Goal: Task Accomplishment & Management: Manage account settings

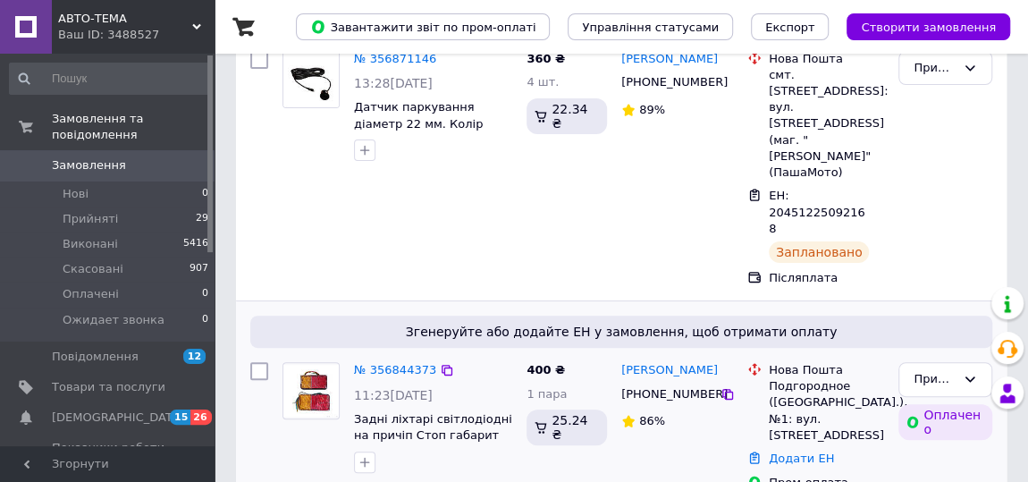
scroll to position [162, 0]
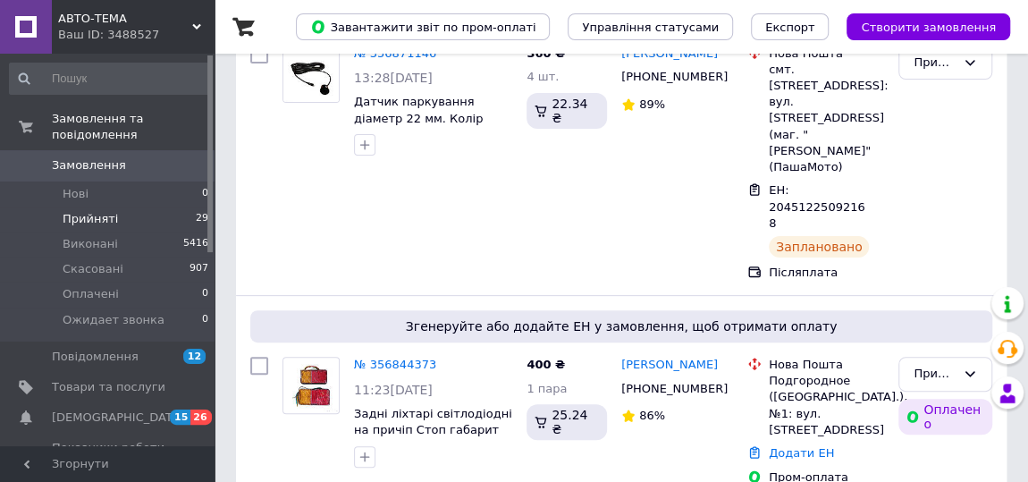
click at [95, 211] on span "Прийняті" at bounding box center [90, 219] width 55 height 16
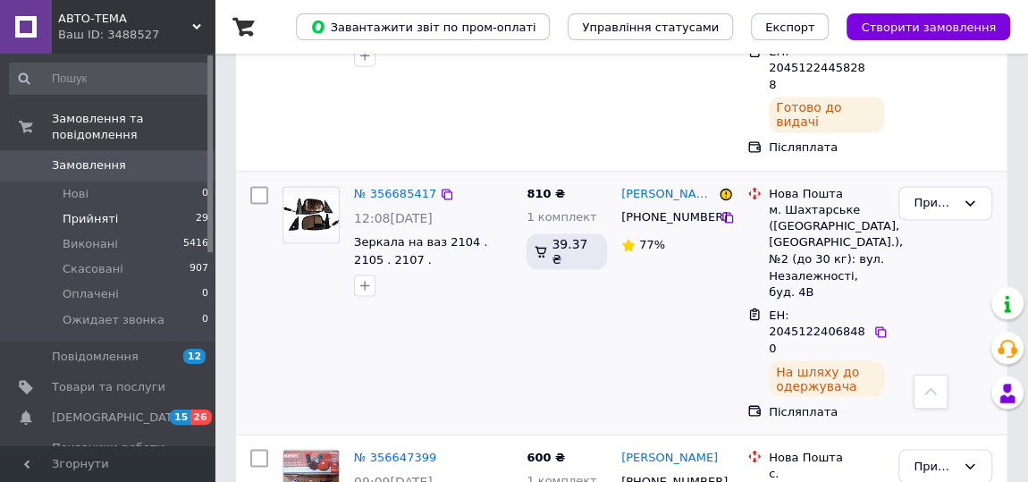
scroll to position [1544, 0]
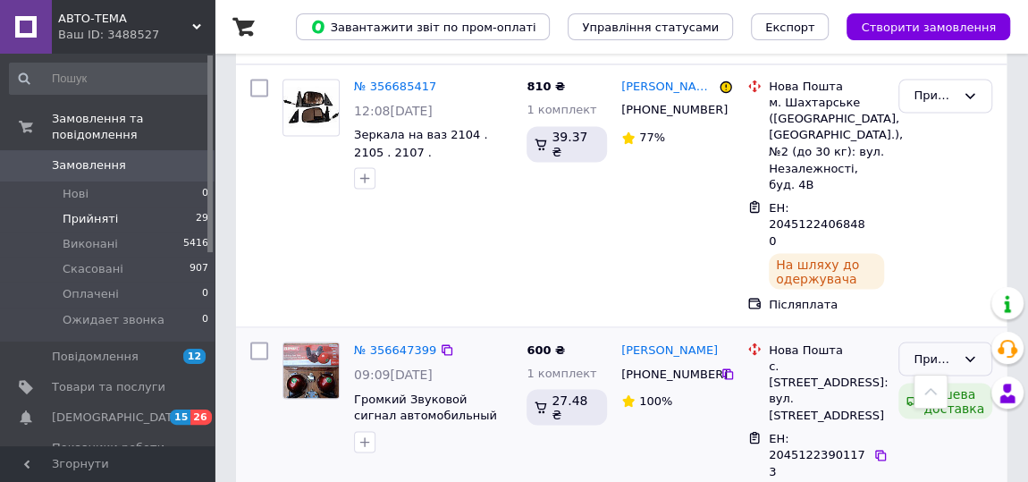
click at [952, 350] on div "Прийнято" at bounding box center [935, 359] width 42 height 19
click at [931, 379] on li "Виконано" at bounding box center [945, 395] width 92 height 33
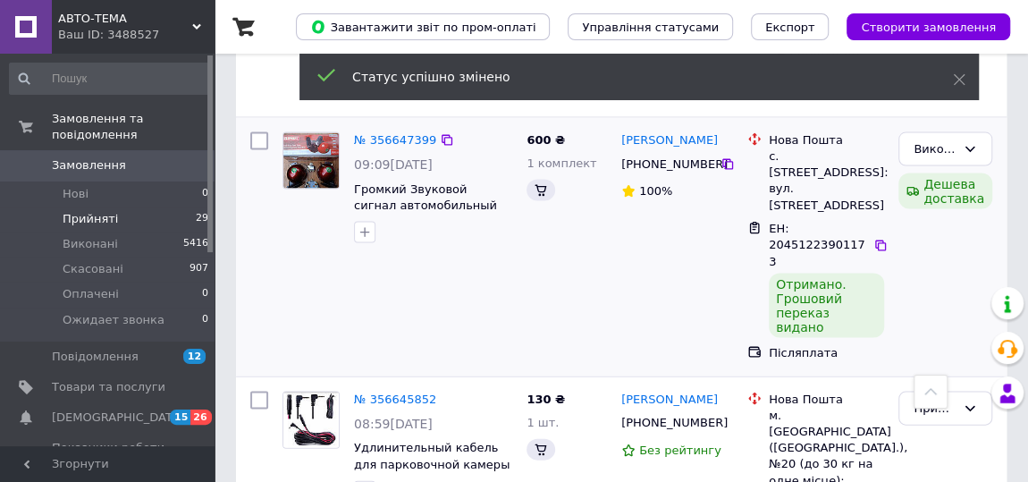
scroll to position [1707, 0]
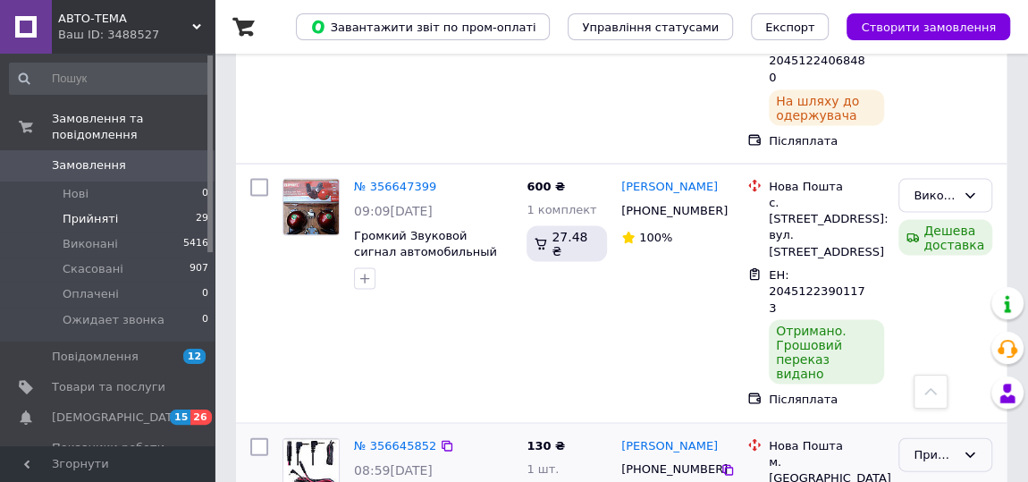
click at [916, 446] on div "Прийнято" at bounding box center [935, 455] width 42 height 19
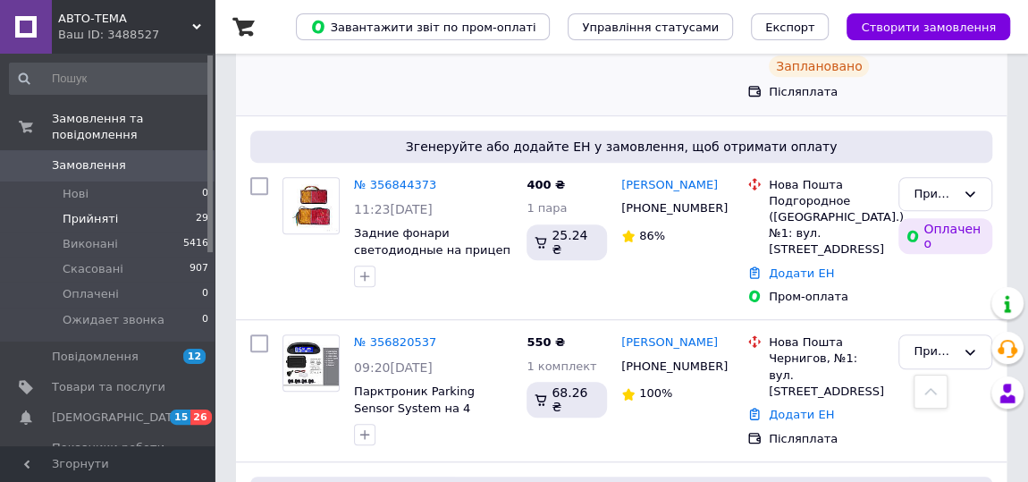
scroll to position [569, 0]
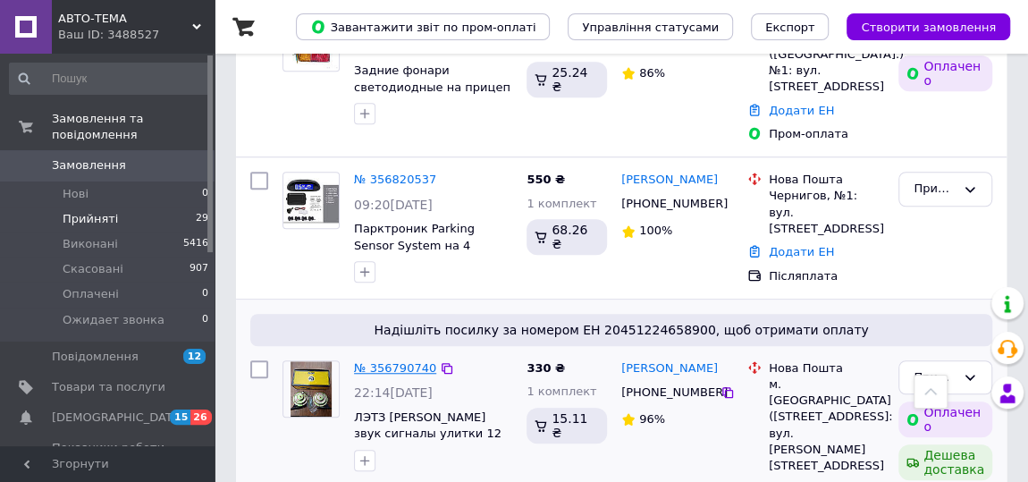
click at [389, 361] on link "№ 356790740" at bounding box center [395, 367] width 82 height 13
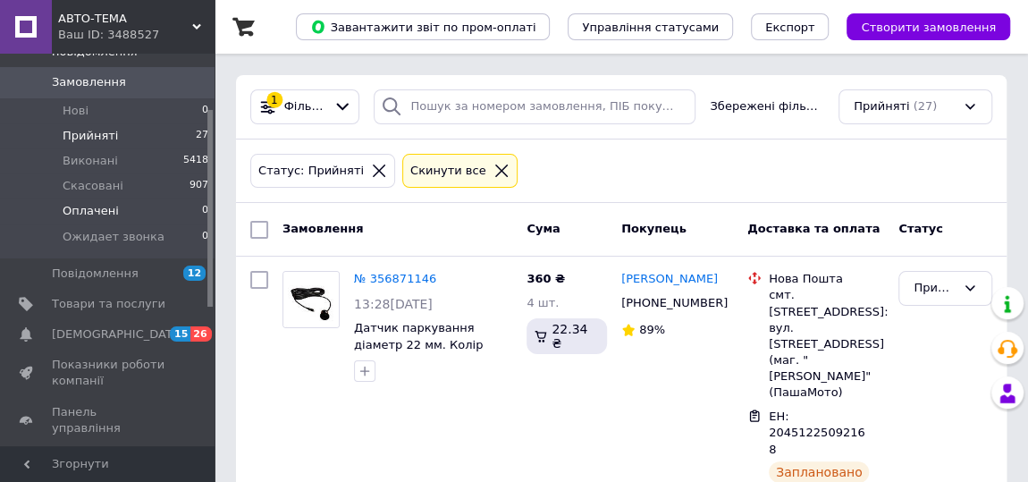
scroll to position [162, 0]
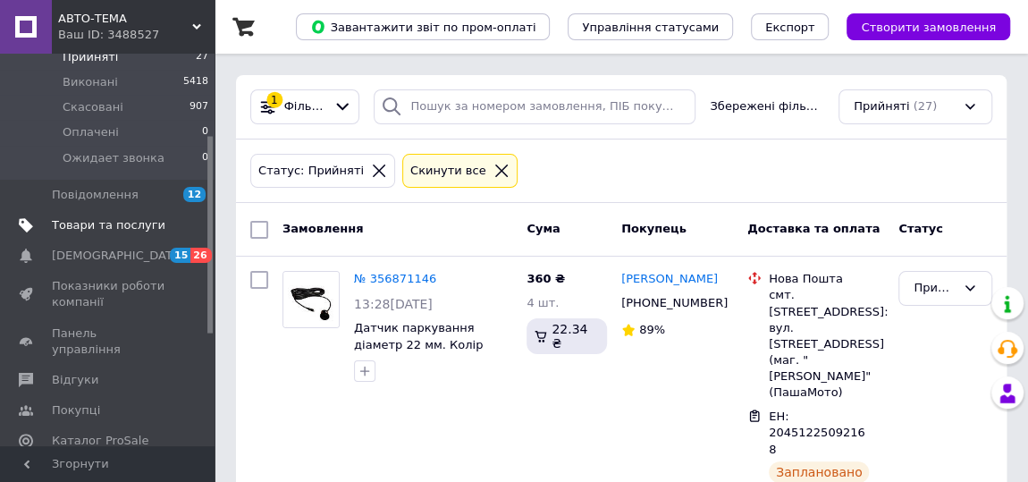
click at [128, 217] on span "Товари та послуги" at bounding box center [109, 225] width 114 height 16
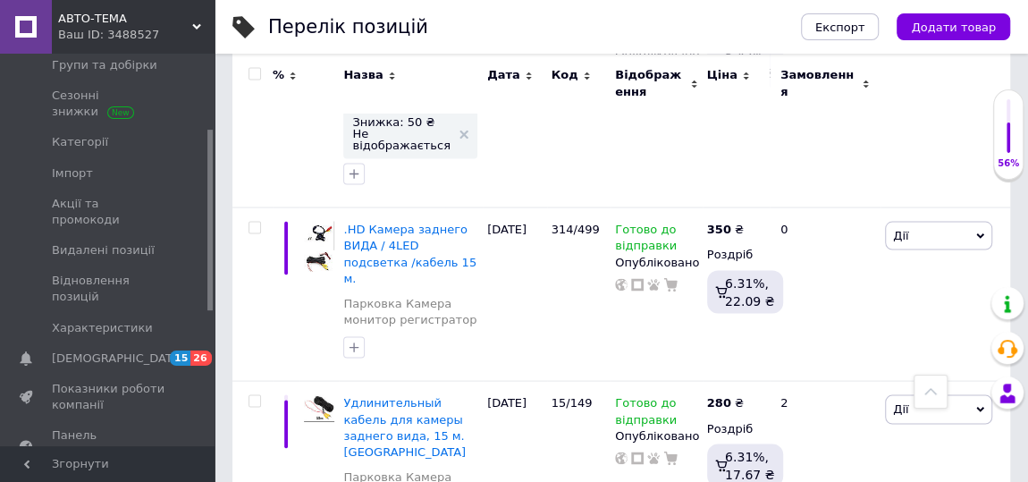
scroll to position [5039, 0]
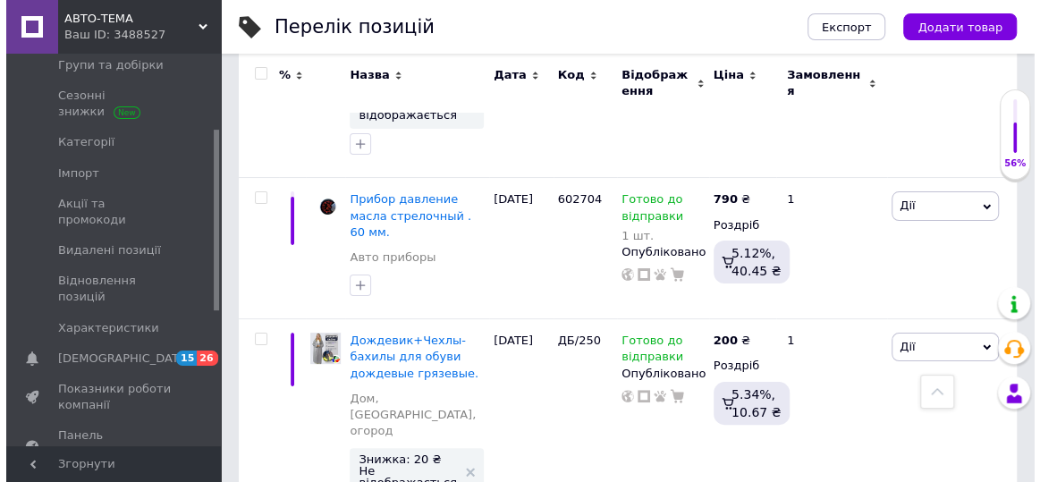
scroll to position [6828, 0]
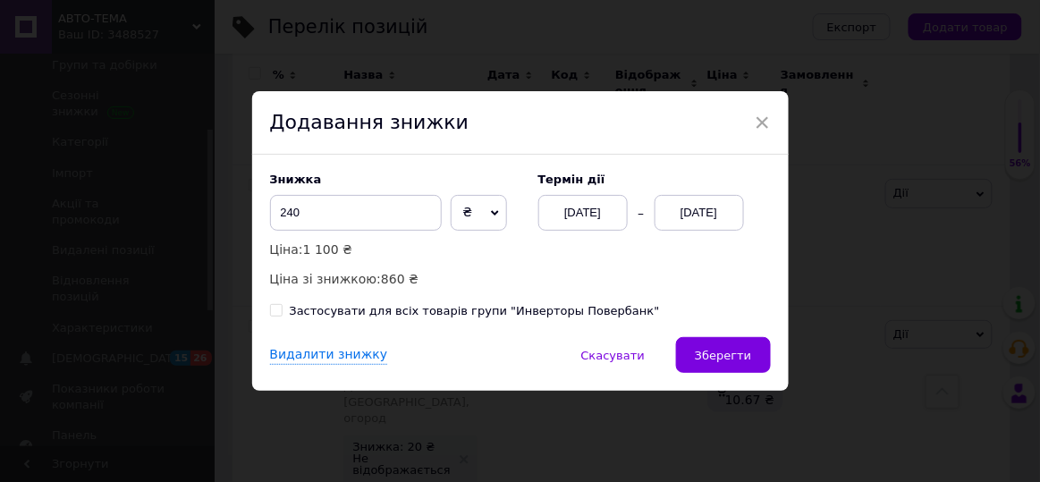
click at [720, 212] on div "[DATE]" at bounding box center [699, 213] width 89 height 36
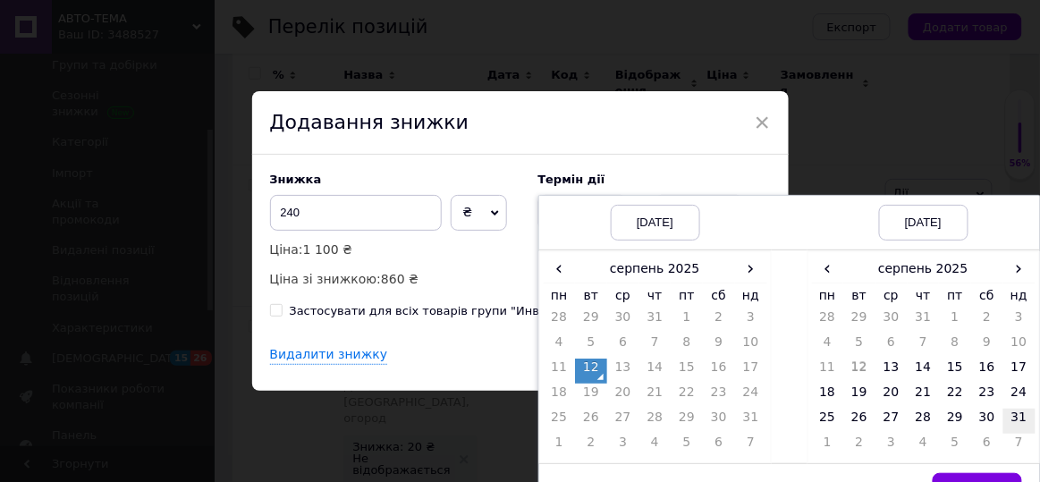
click at [1016, 412] on td "31" at bounding box center [1019, 421] width 32 height 25
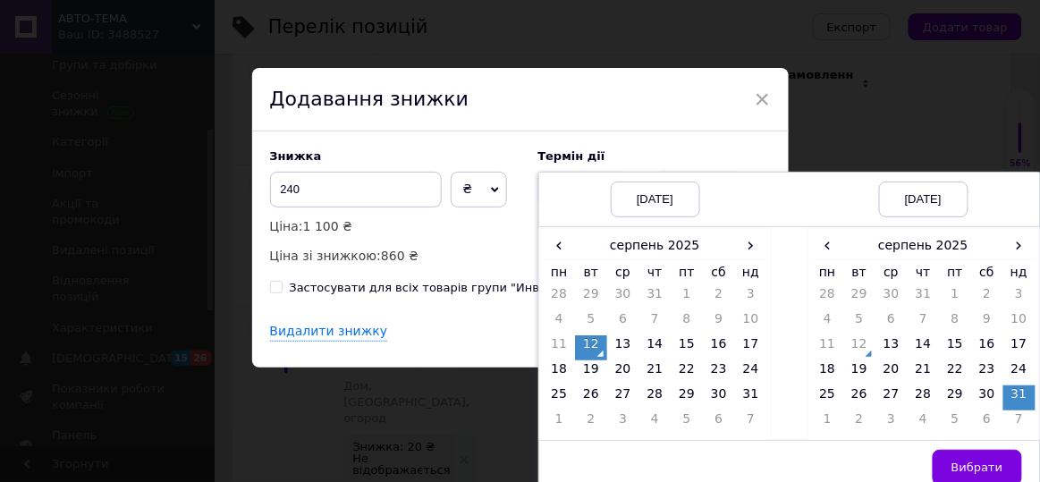
scroll to position [37, 0]
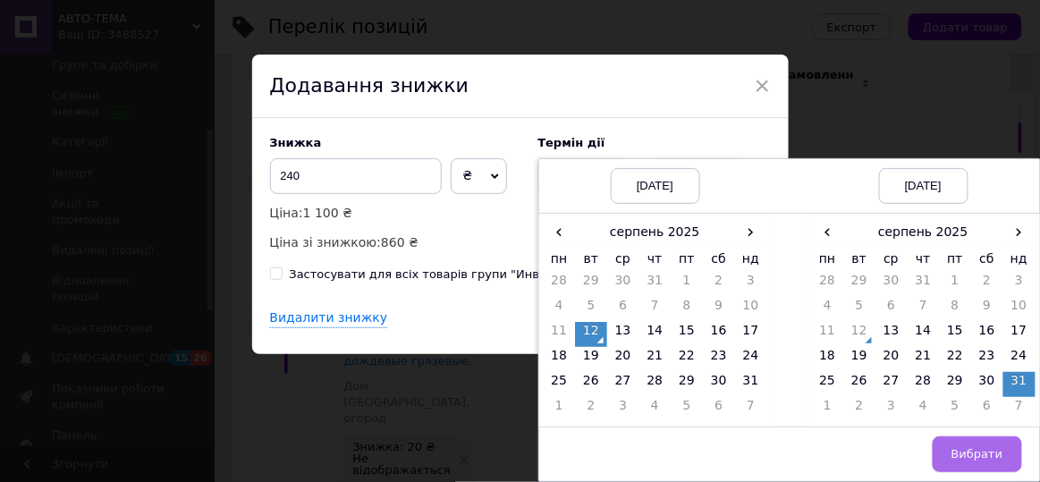
click at [980, 450] on span "Вибрати" at bounding box center [977, 453] width 52 height 13
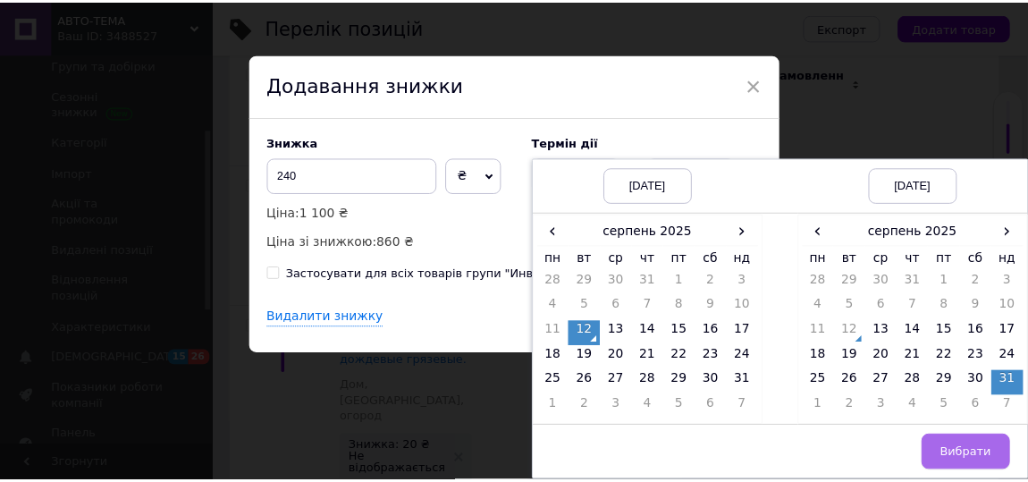
scroll to position [0, 0]
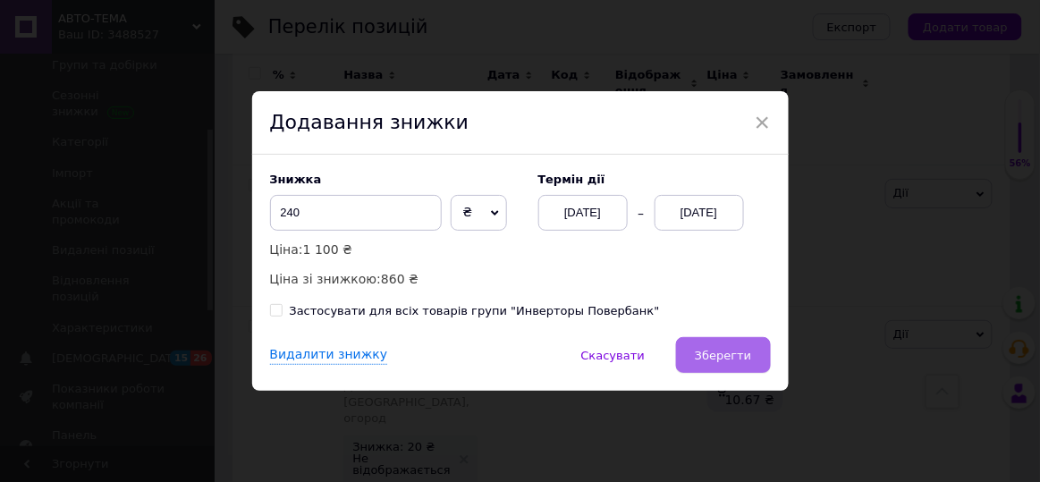
click at [749, 352] on button "Зберегти" at bounding box center [723, 355] width 94 height 36
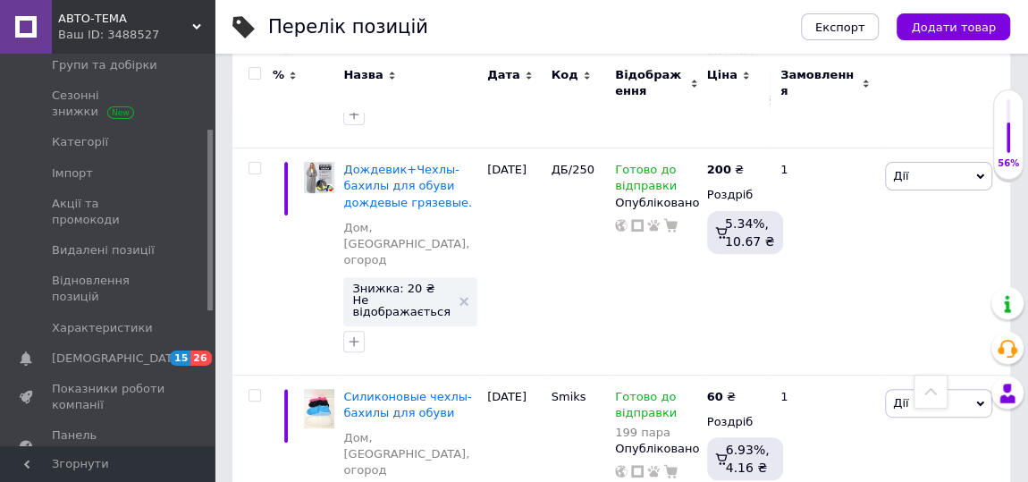
scroll to position [6990, 0]
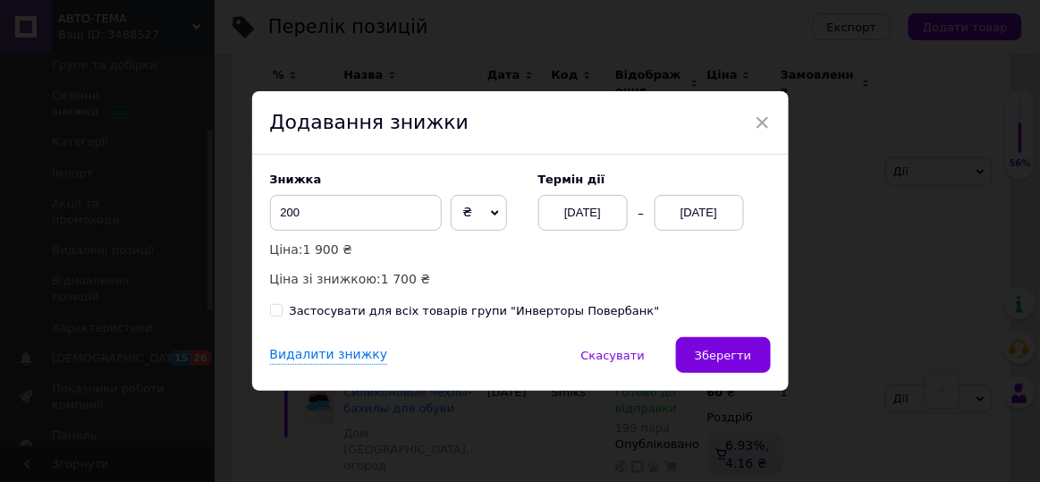
click at [737, 221] on div "[DATE]" at bounding box center [699, 213] width 89 height 36
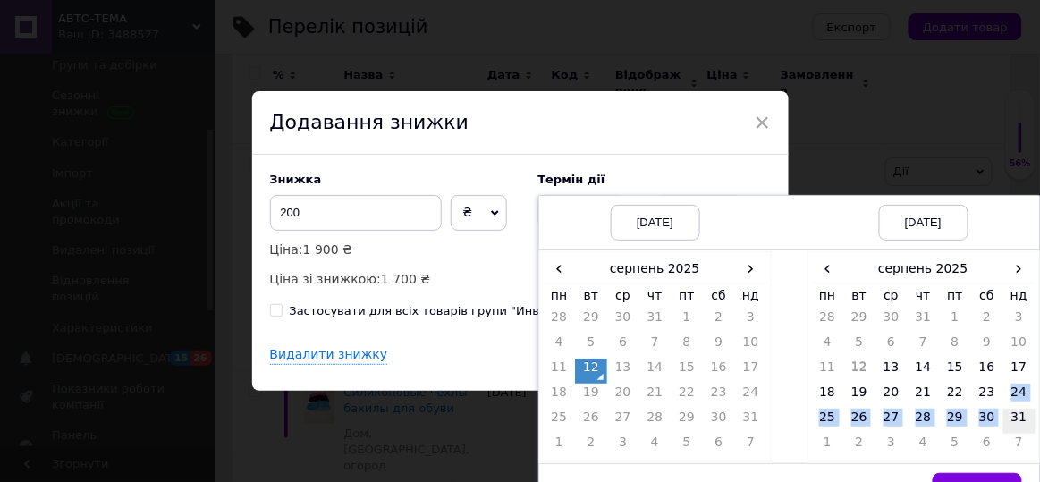
click at [1004, 409] on tbody "28 29 30 31 1 2 3 4 5 6 7 8 9 10 11 12 13 14 15 16 17 18 19 20 21 22 23 24 25 2…" at bounding box center [924, 383] width 224 height 150
click at [1009, 418] on td "31" at bounding box center [1019, 421] width 32 height 25
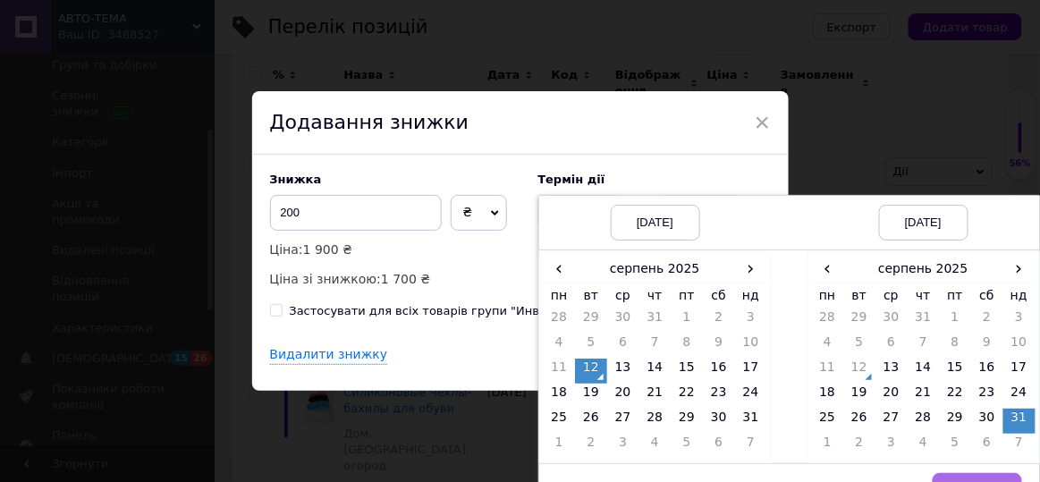
click at [1011, 473] on button "Вибрати" at bounding box center [977, 491] width 89 height 36
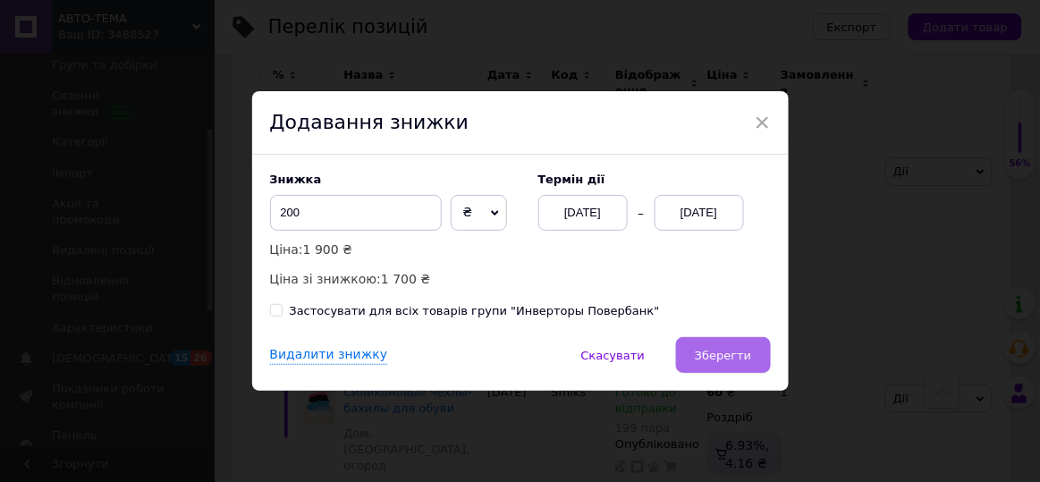
click at [727, 366] on button "Зберегти" at bounding box center [723, 355] width 94 height 36
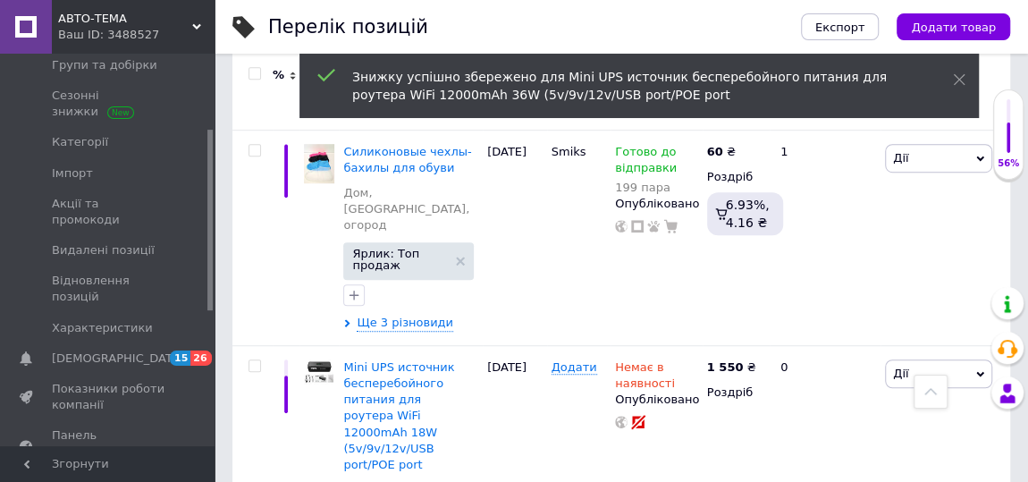
scroll to position [7233, 0]
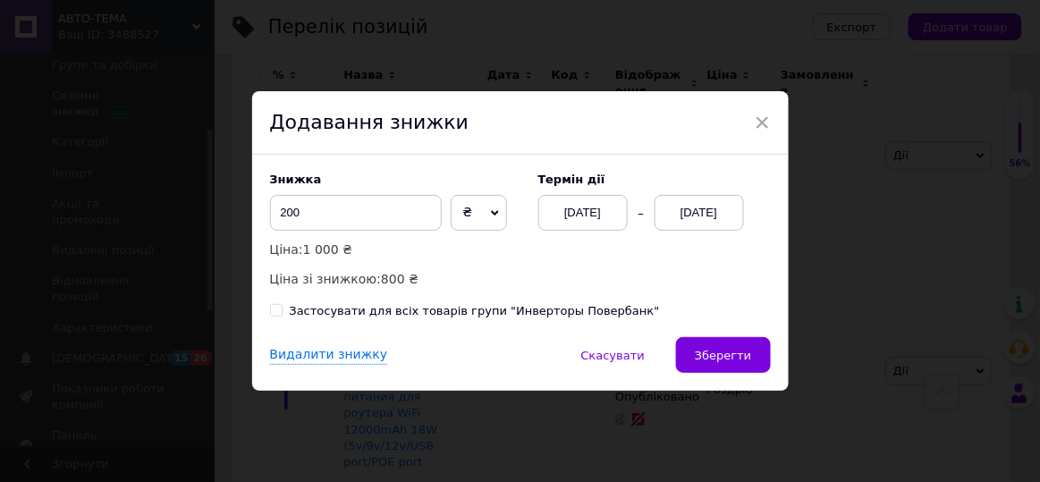
click at [700, 212] on div "[DATE]" at bounding box center [699, 213] width 89 height 36
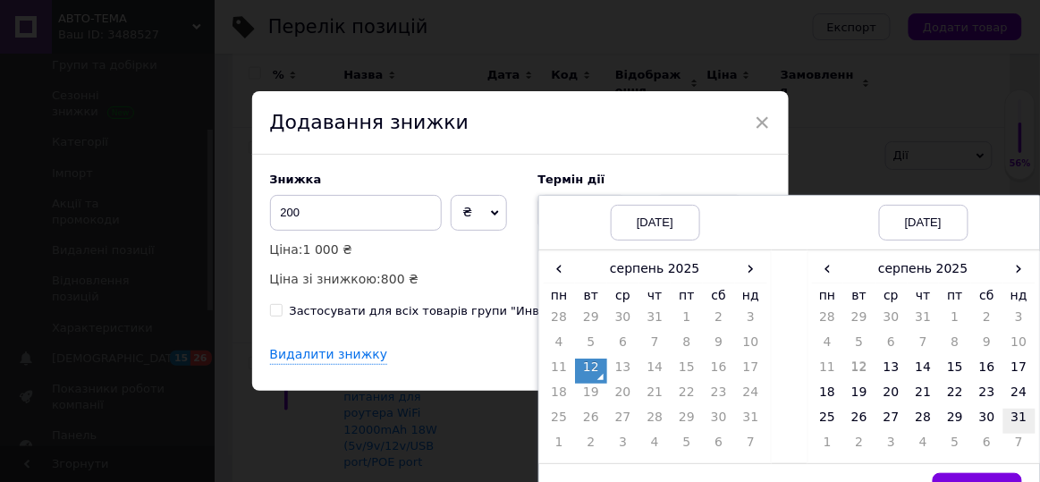
click at [1020, 414] on td "31" at bounding box center [1019, 421] width 32 height 25
click at [1001, 477] on div "× Додавання знижки Знижка 200 ₴ % Ціна: 1 000 ₴ Ціна зі знижкою: 800 ₴ Термін д…" at bounding box center [520, 241] width 1040 height 482
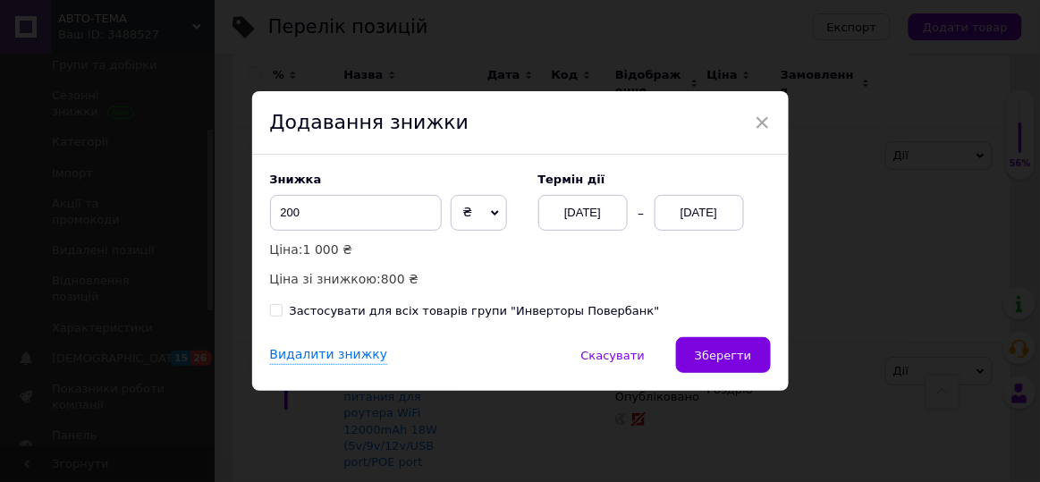
click at [715, 222] on div "[DATE]" at bounding box center [699, 213] width 89 height 36
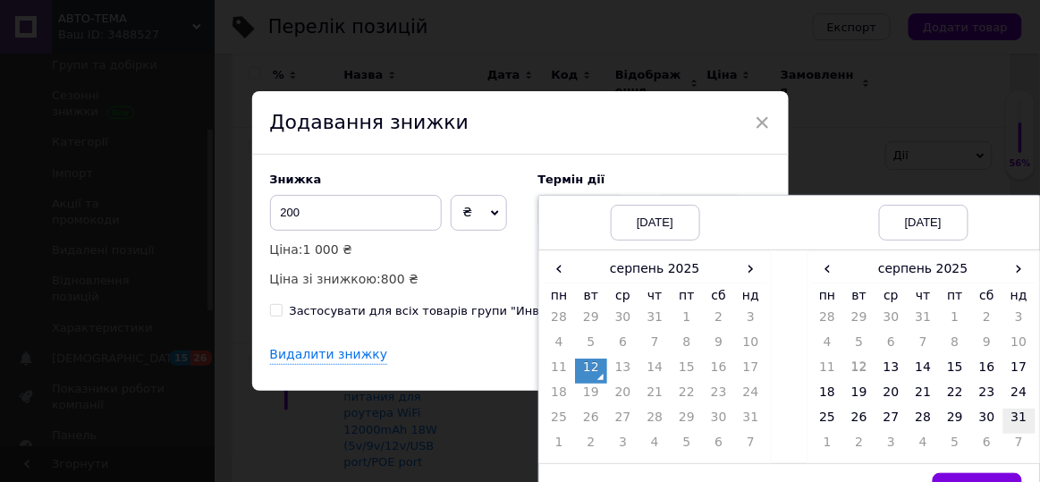
click at [1026, 418] on td "31" at bounding box center [1019, 421] width 32 height 25
click at [987, 473] on button "Вибрати" at bounding box center [977, 491] width 89 height 36
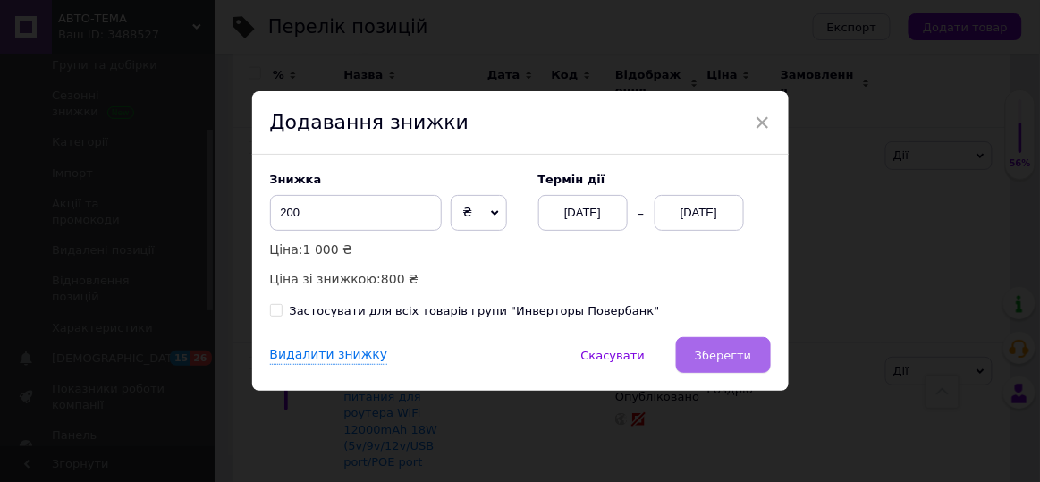
click at [745, 358] on span "Зберегти" at bounding box center [723, 355] width 56 height 13
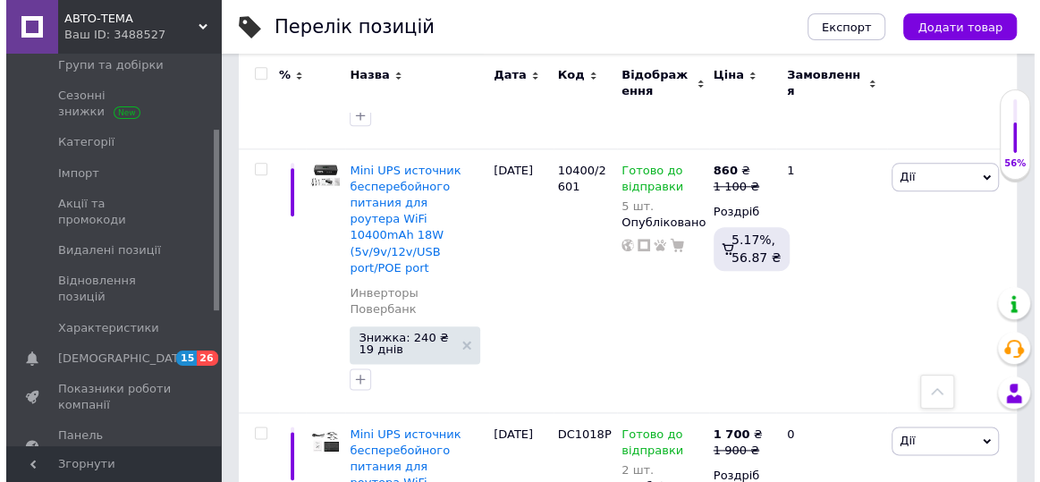
scroll to position [7803, 0]
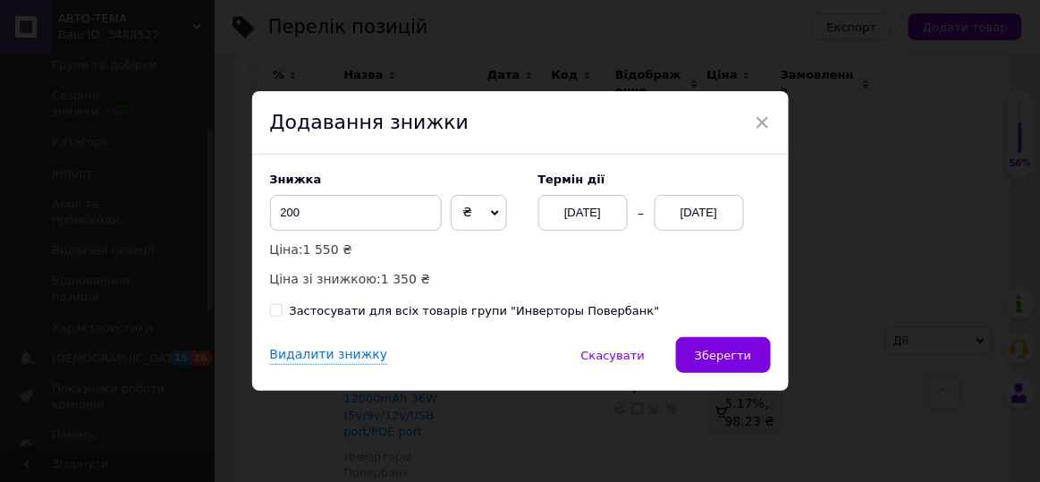
click at [683, 203] on div "[DATE]" at bounding box center [699, 213] width 89 height 36
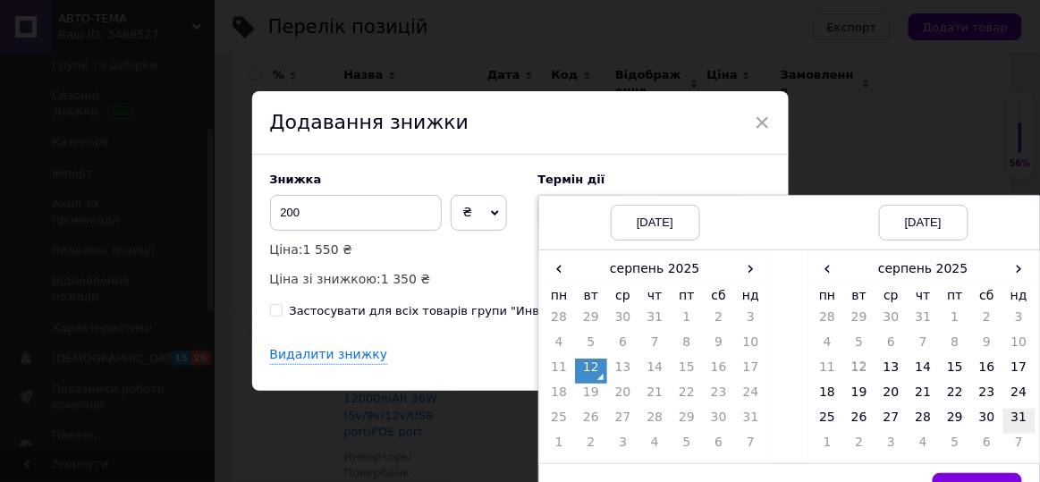
click at [1022, 418] on td "31" at bounding box center [1019, 421] width 32 height 25
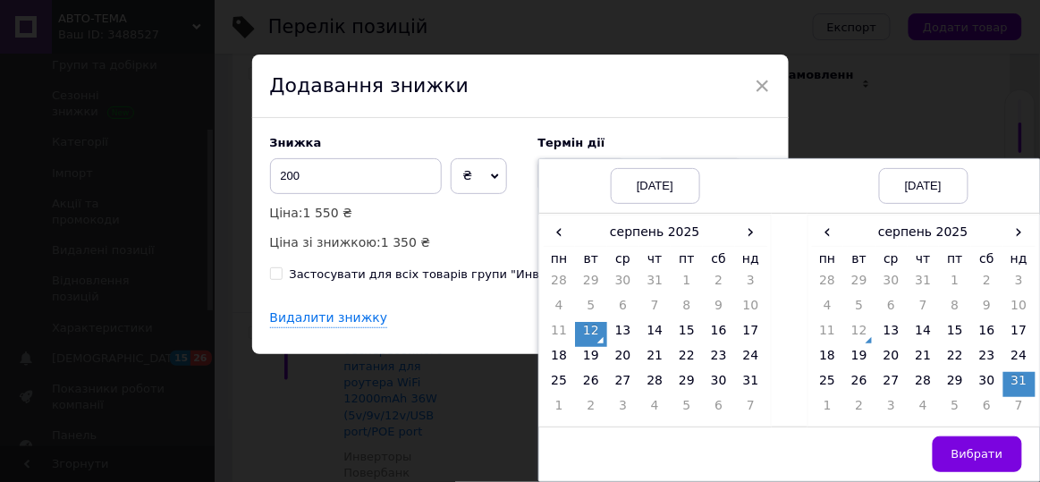
click at [997, 447] on span "Вибрати" at bounding box center [977, 453] width 52 height 13
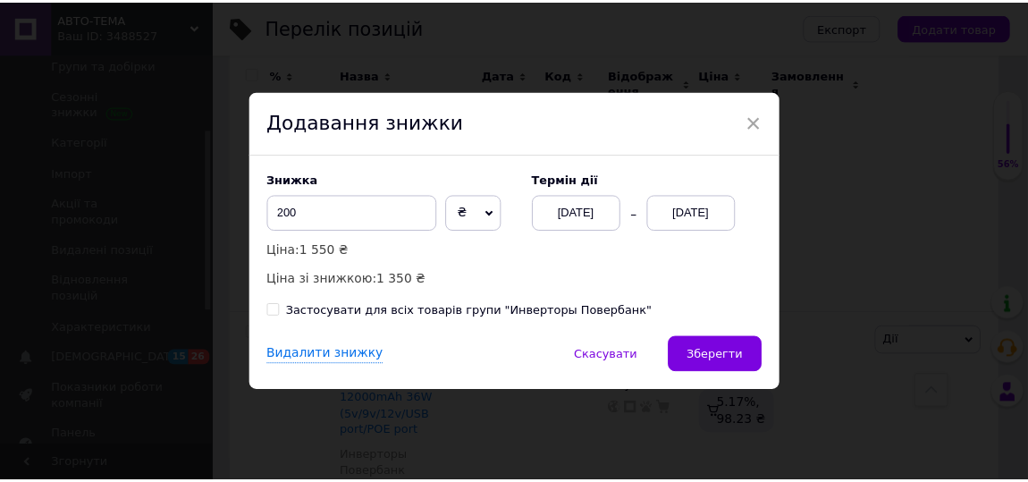
scroll to position [0, 0]
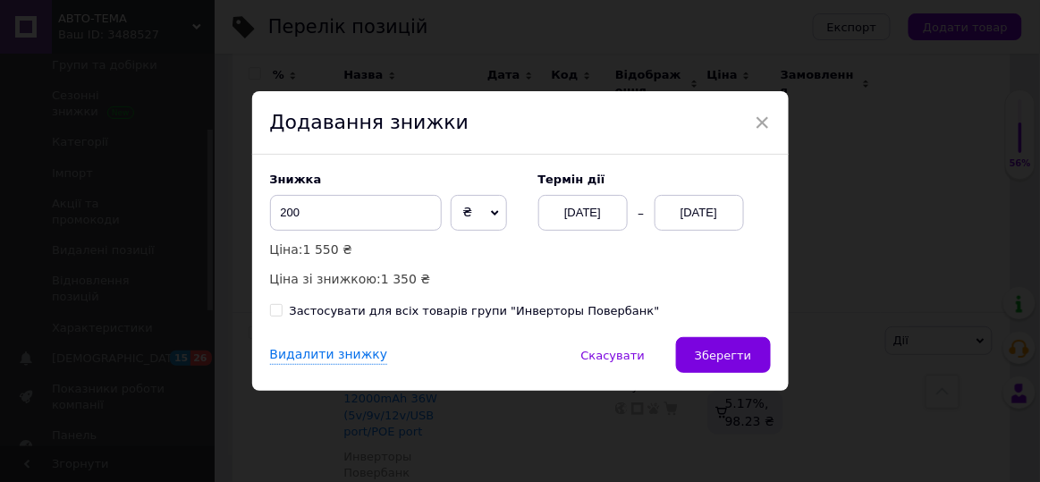
click at [724, 344] on button "Зберегти" at bounding box center [723, 355] width 94 height 36
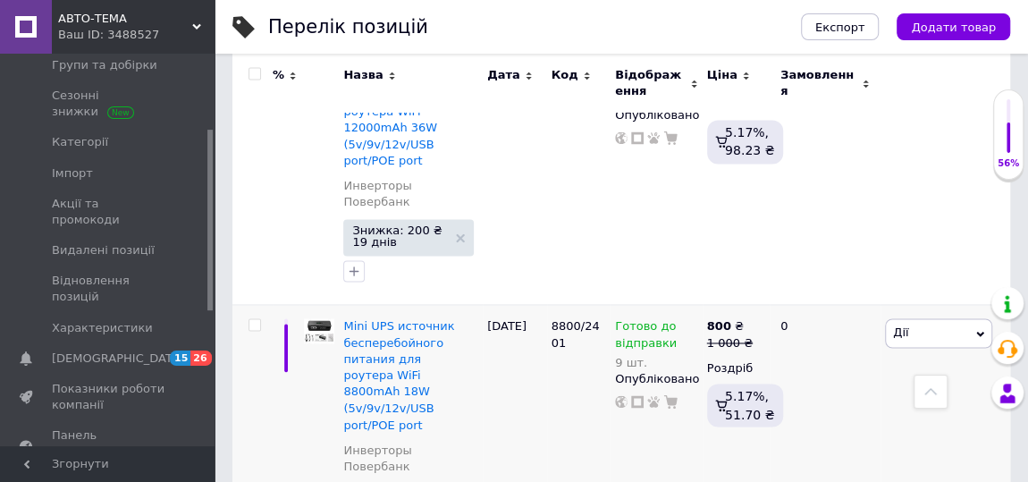
scroll to position [8128, 0]
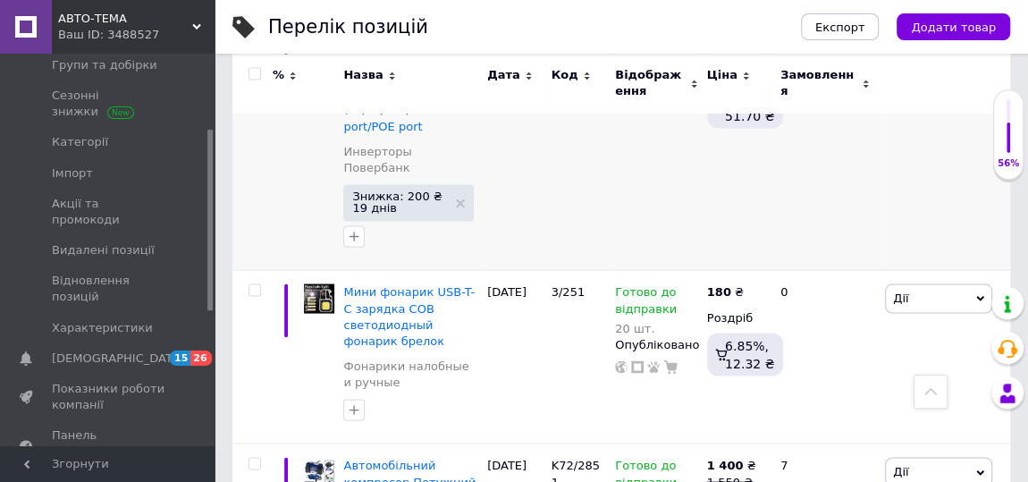
scroll to position [8453, 0]
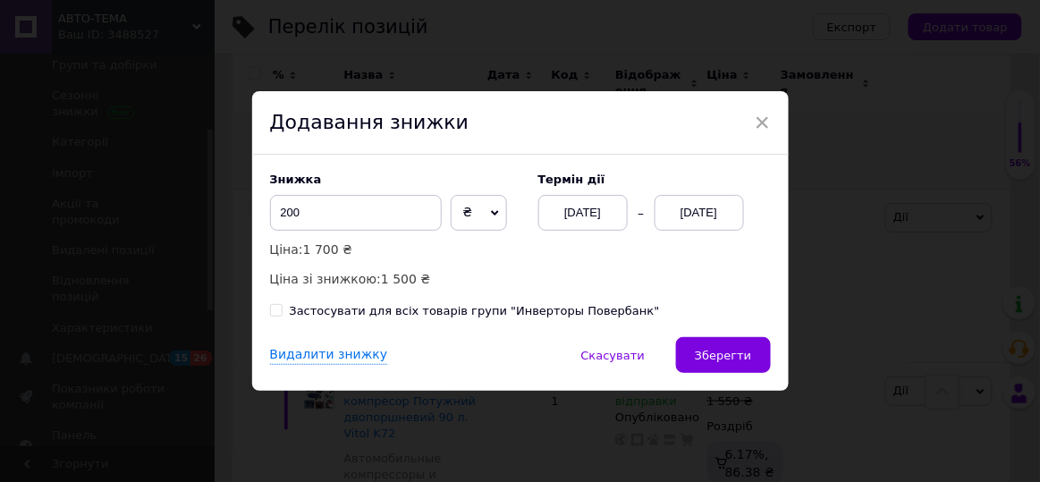
click at [719, 221] on div "[DATE]" at bounding box center [699, 213] width 89 height 36
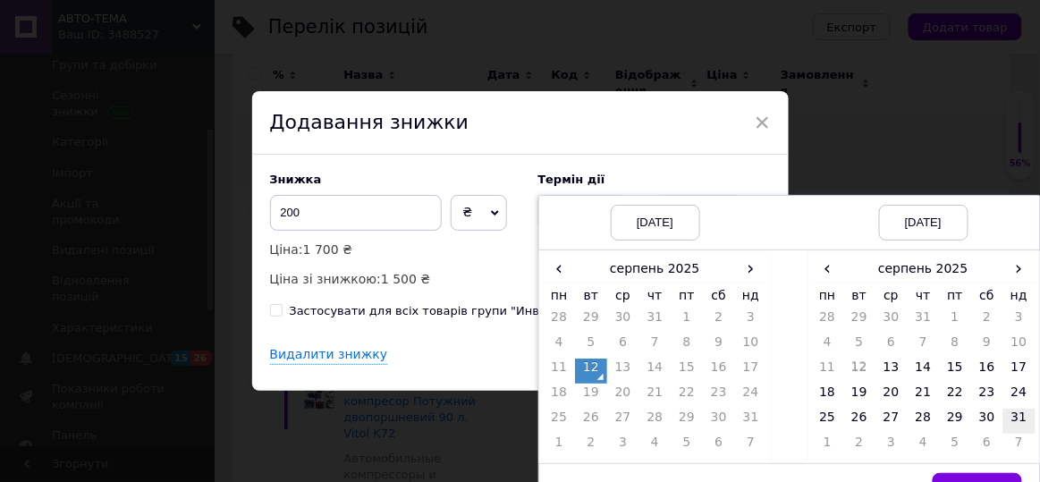
click at [1010, 410] on td "31" at bounding box center [1019, 421] width 32 height 25
click at [992, 473] on button "Вибрати" at bounding box center [977, 491] width 89 height 36
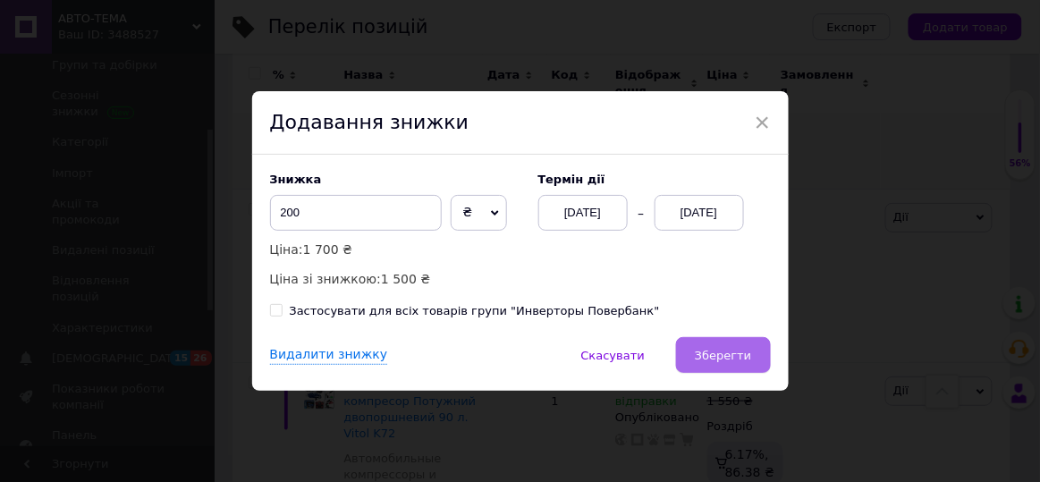
click at [758, 352] on button "Зберегти" at bounding box center [723, 355] width 94 height 36
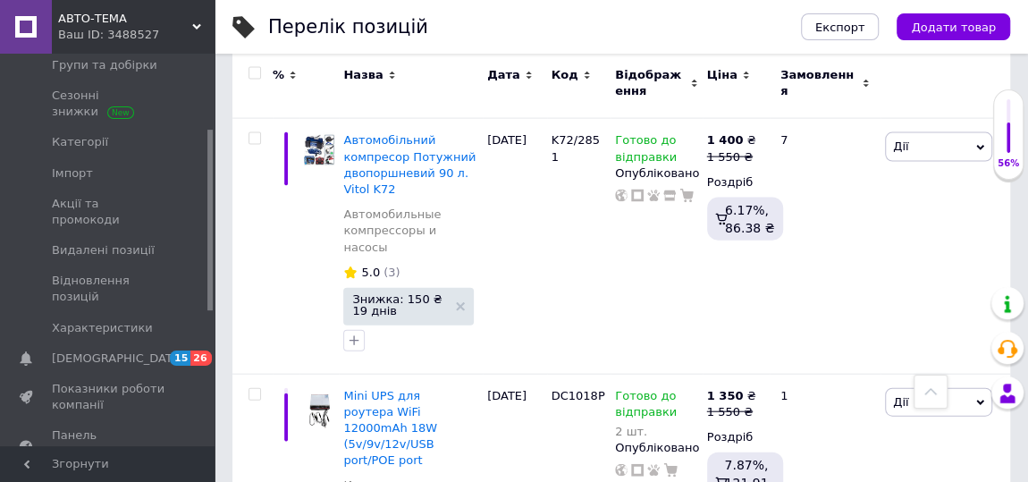
scroll to position [8779, 0]
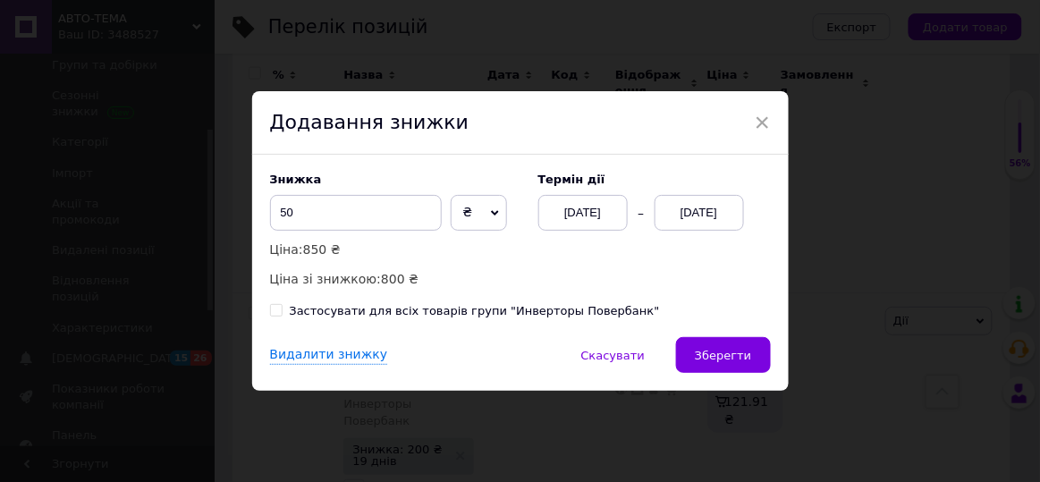
click at [701, 208] on div "[DATE]" at bounding box center [699, 213] width 89 height 36
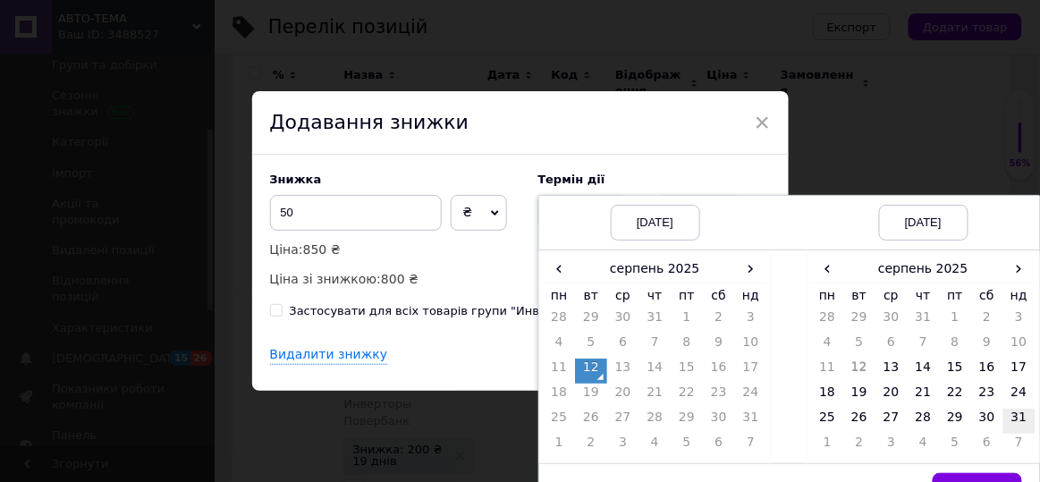
click at [1004, 415] on td "31" at bounding box center [1019, 421] width 32 height 25
click at [987, 473] on button "Вибрати" at bounding box center [977, 491] width 89 height 36
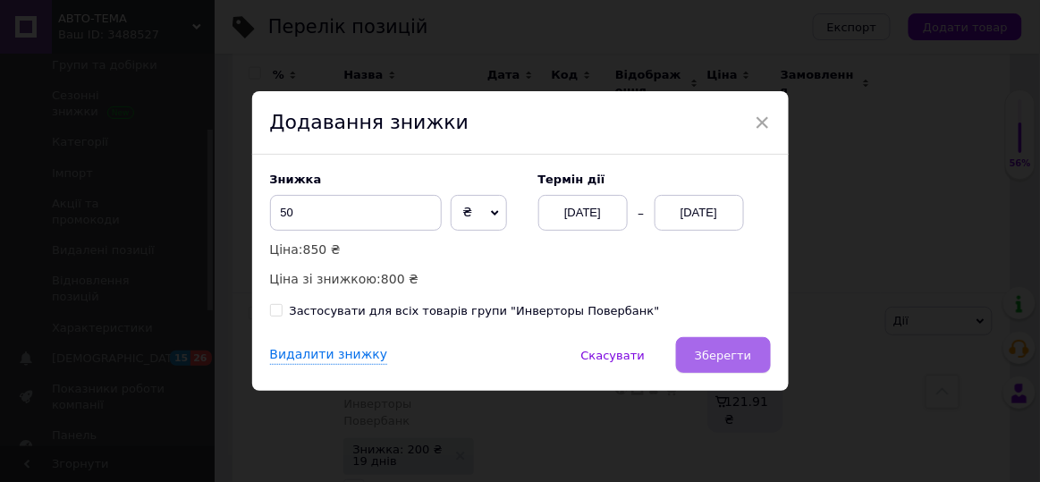
click at [719, 363] on button "Зберегти" at bounding box center [723, 355] width 94 height 36
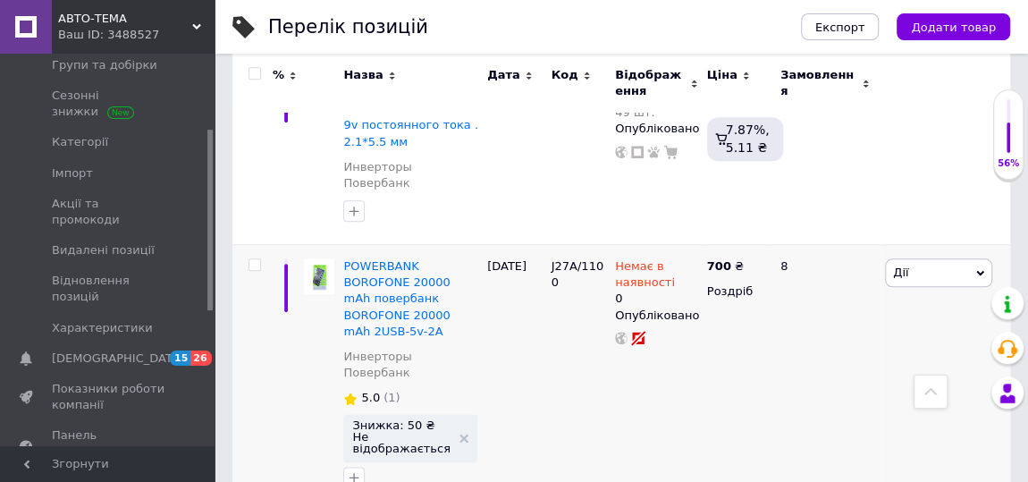
scroll to position [11119, 0]
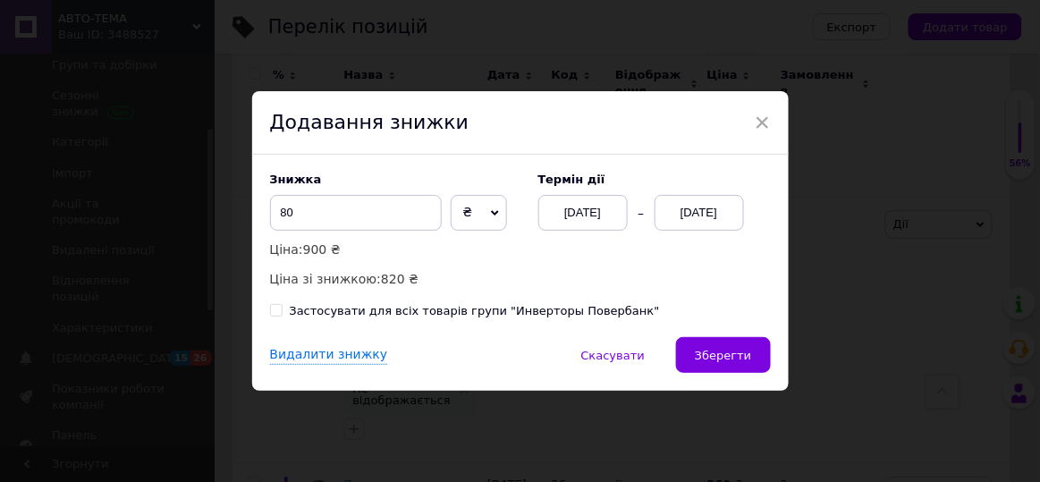
click at [721, 208] on div "[DATE]" at bounding box center [699, 213] width 89 height 36
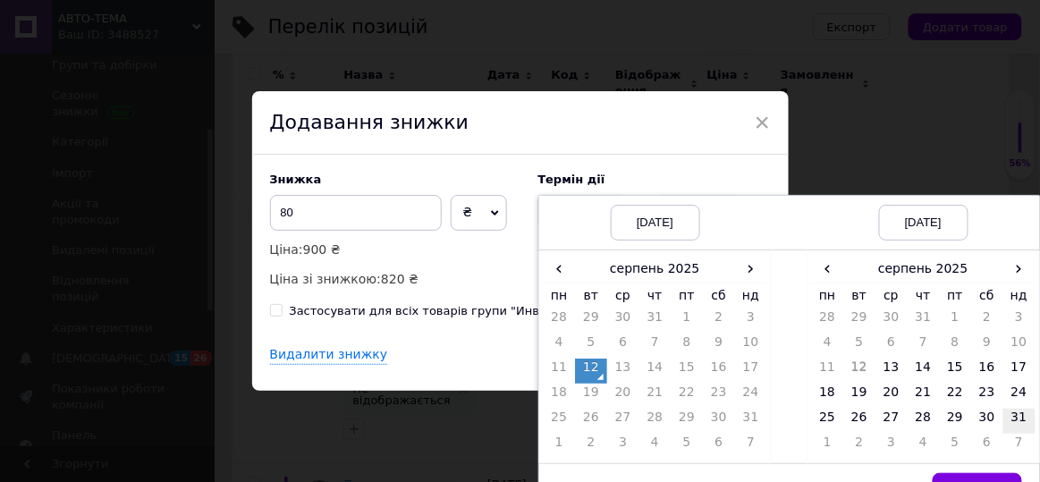
click at [1027, 409] on td "31" at bounding box center [1019, 421] width 32 height 25
click at [968, 473] on button "Вибрати" at bounding box center [977, 491] width 89 height 36
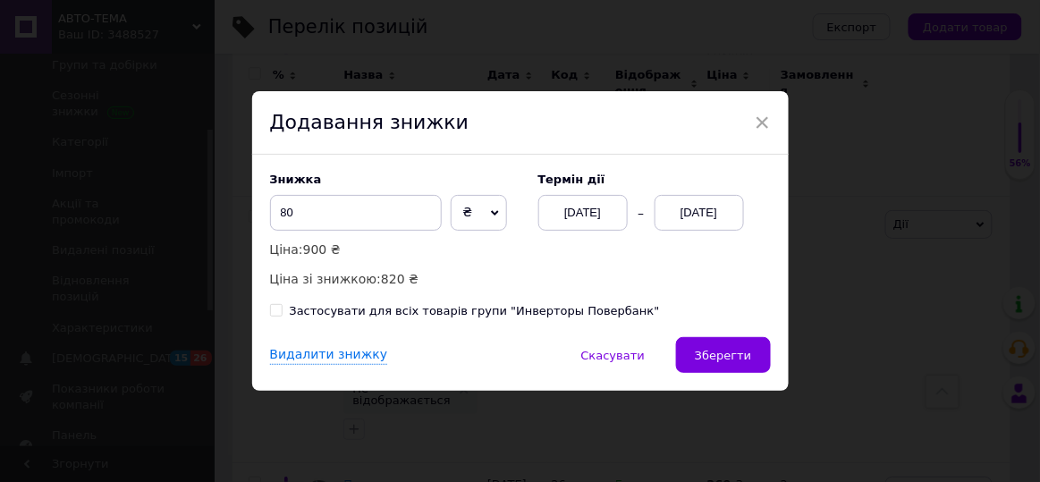
click at [698, 345] on button "Зберегти" at bounding box center [723, 355] width 94 height 36
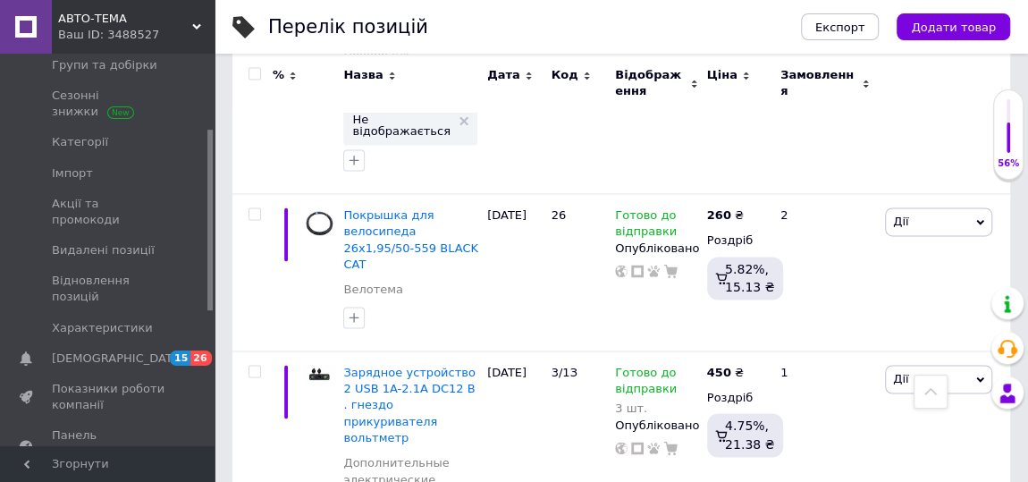
scroll to position [11363, 0]
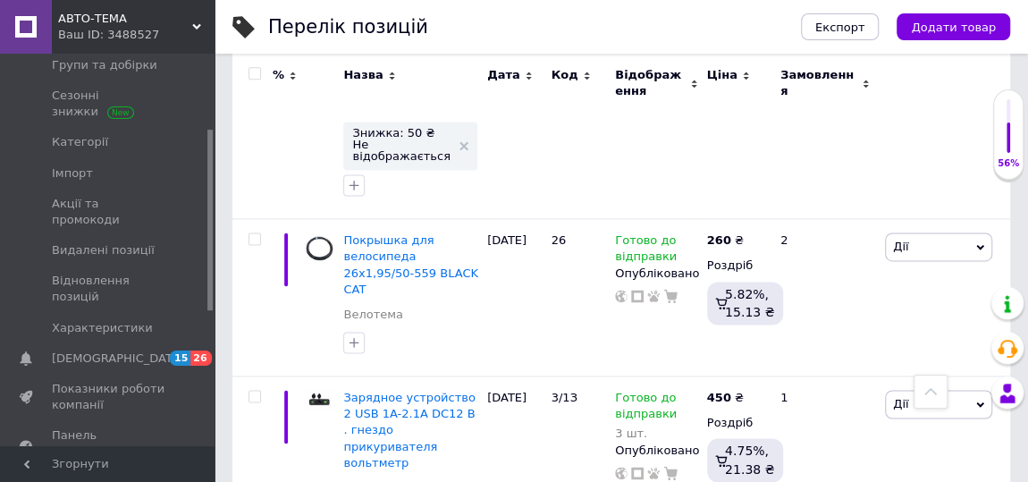
type input "3"
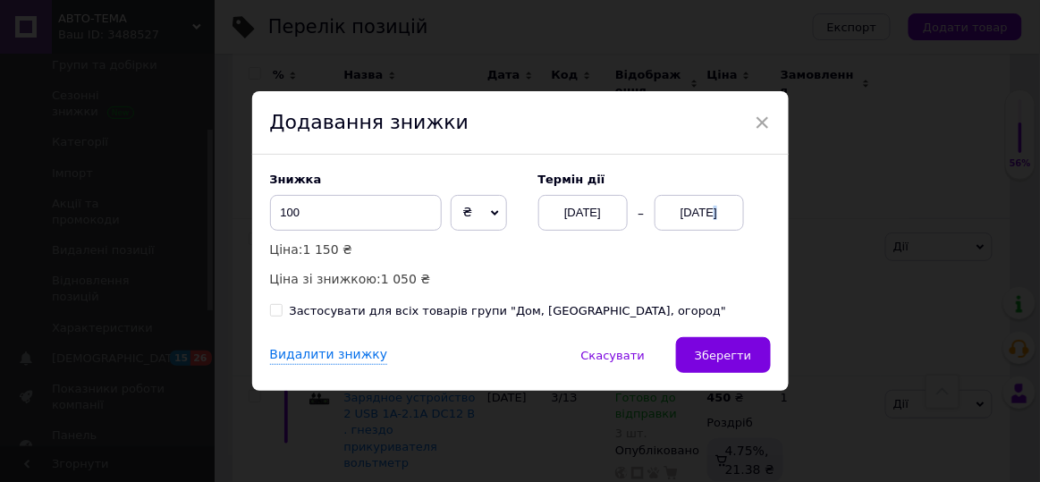
click at [699, 224] on div "[DATE]" at bounding box center [699, 213] width 89 height 36
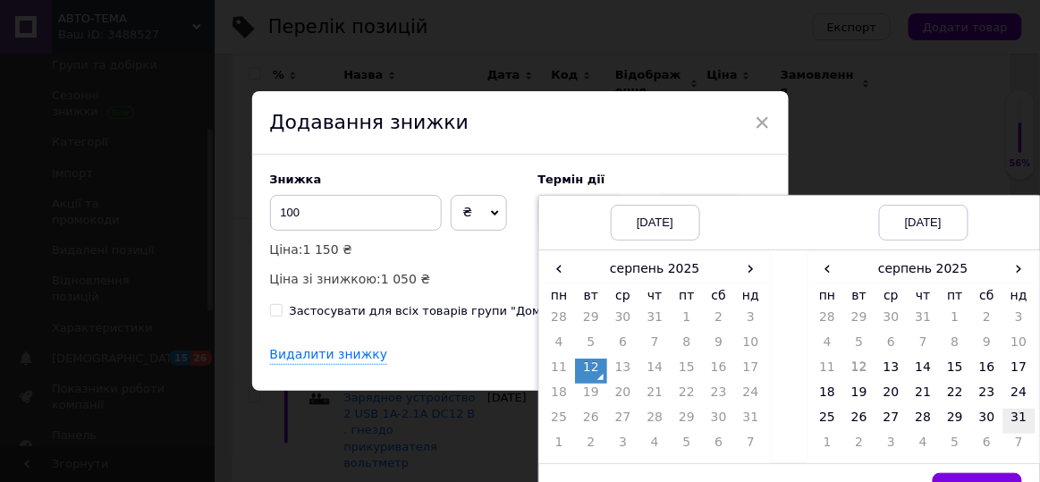
click at [1010, 409] on td "31" at bounding box center [1019, 421] width 32 height 25
click at [981, 473] on button "Вибрати" at bounding box center [977, 491] width 89 height 36
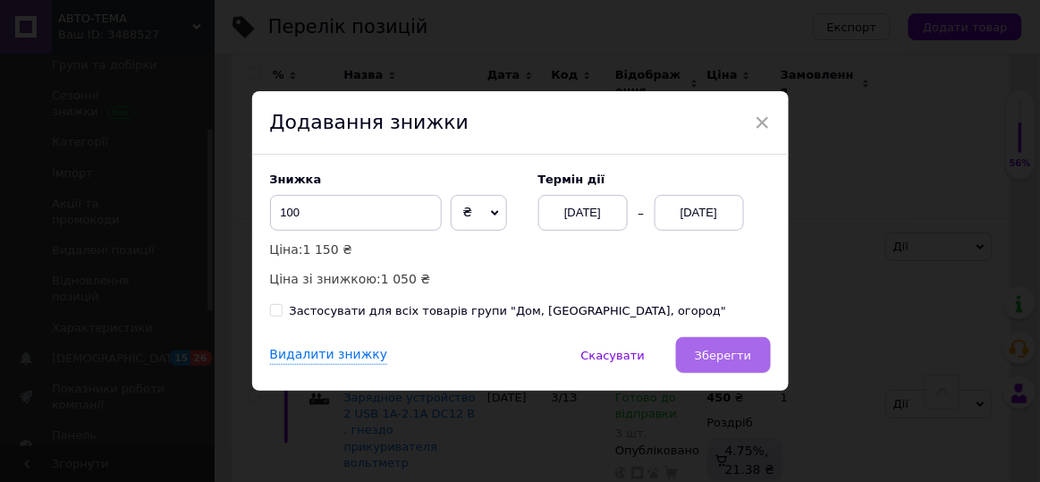
click at [740, 349] on span "Зберегти" at bounding box center [723, 355] width 56 height 13
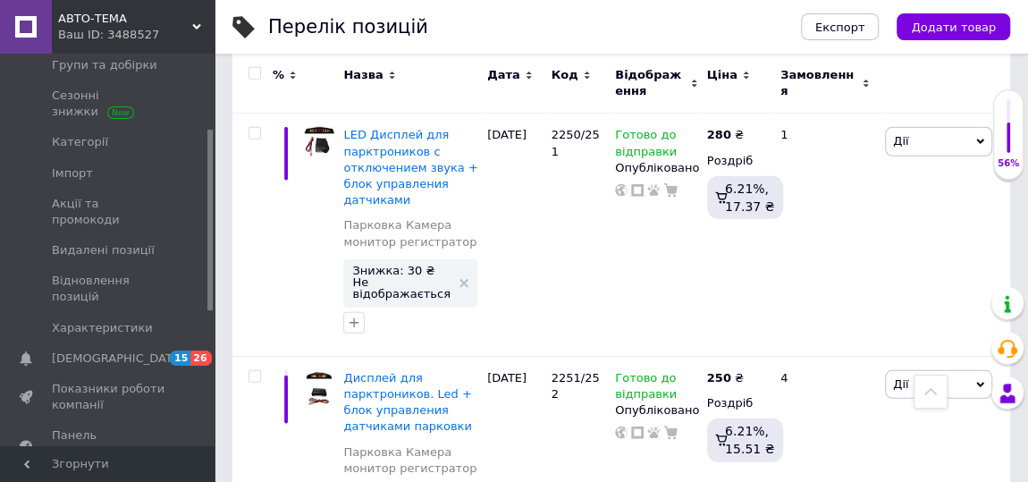
scroll to position [15898, 0]
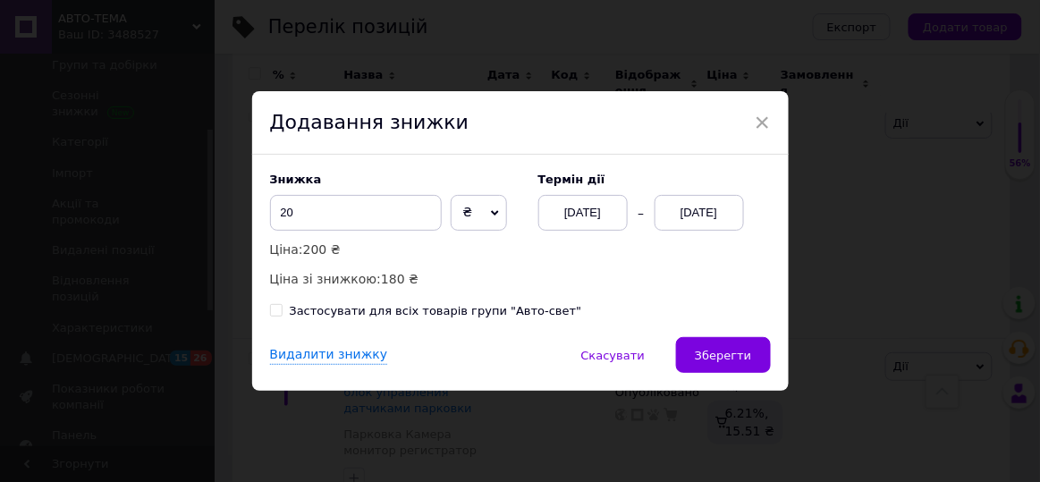
click at [691, 221] on div "[DATE]" at bounding box center [699, 213] width 89 height 36
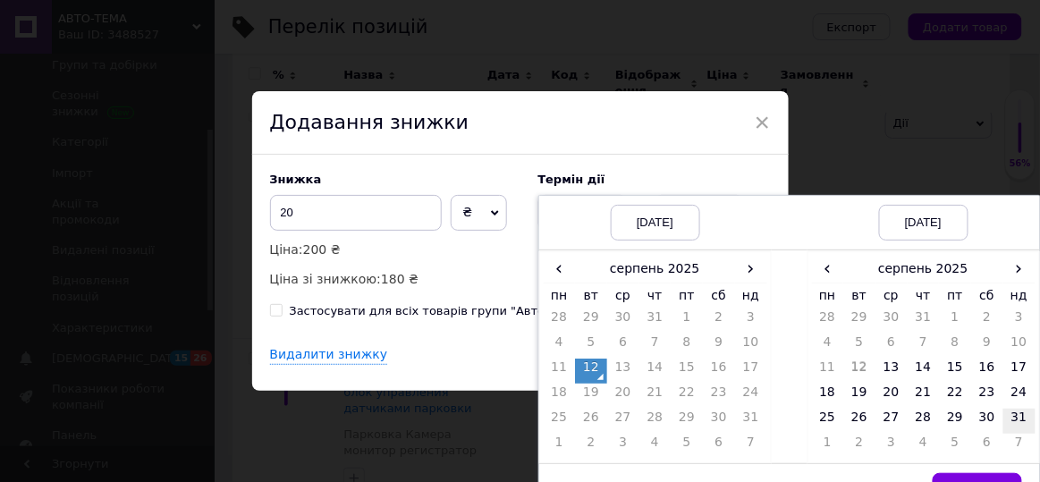
click at [1005, 409] on td "31" at bounding box center [1019, 421] width 32 height 25
click at [955, 475] on button "Вибрати" at bounding box center [977, 491] width 89 height 36
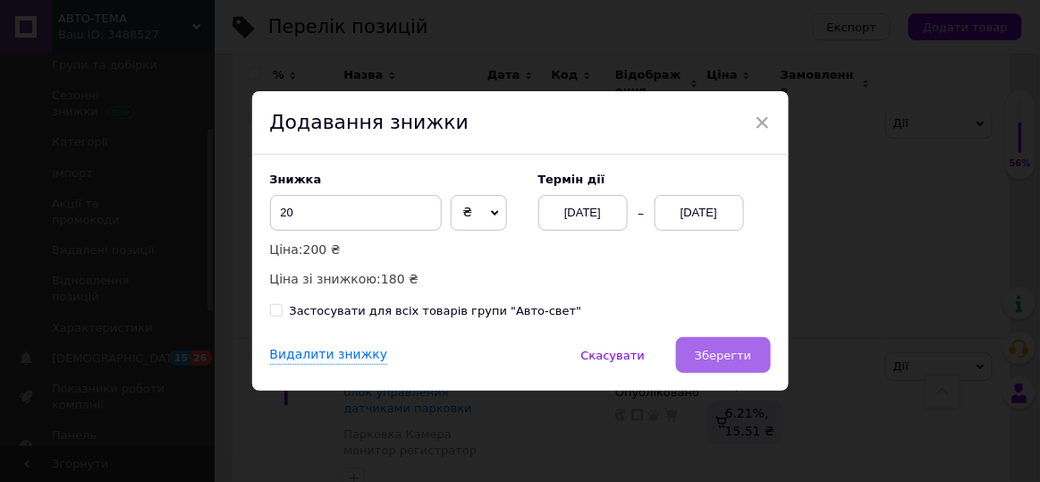
click at [724, 340] on button "Зберегти" at bounding box center [723, 355] width 94 height 36
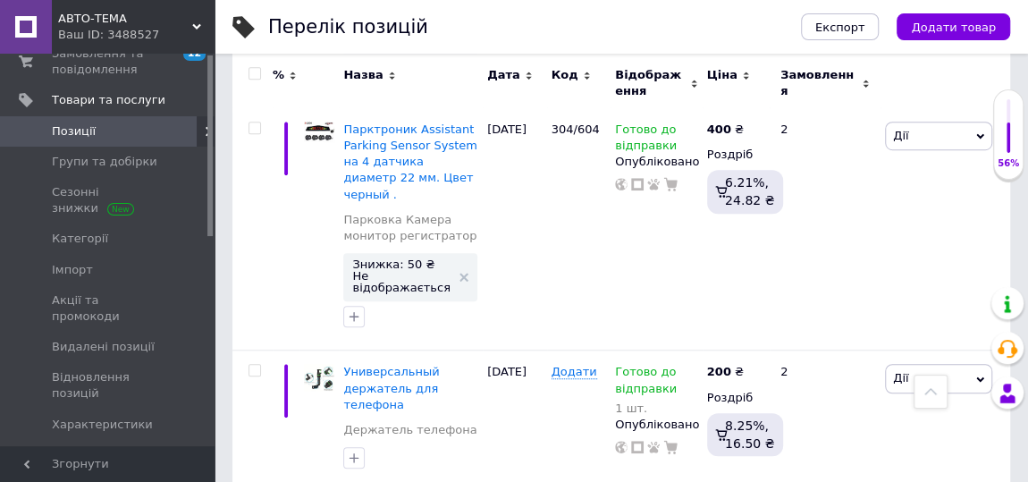
scroll to position [0, 0]
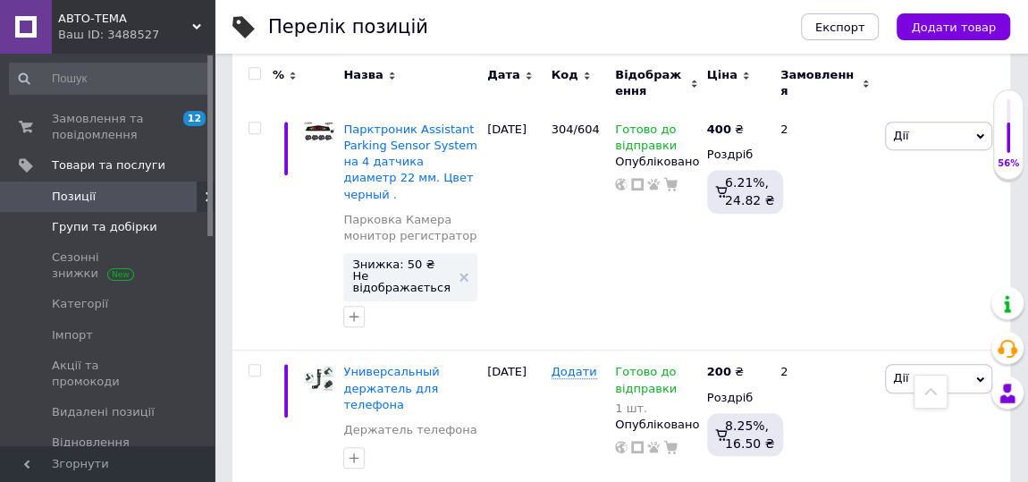
click at [100, 225] on span "Групи та добірки" at bounding box center [105, 227] width 106 height 16
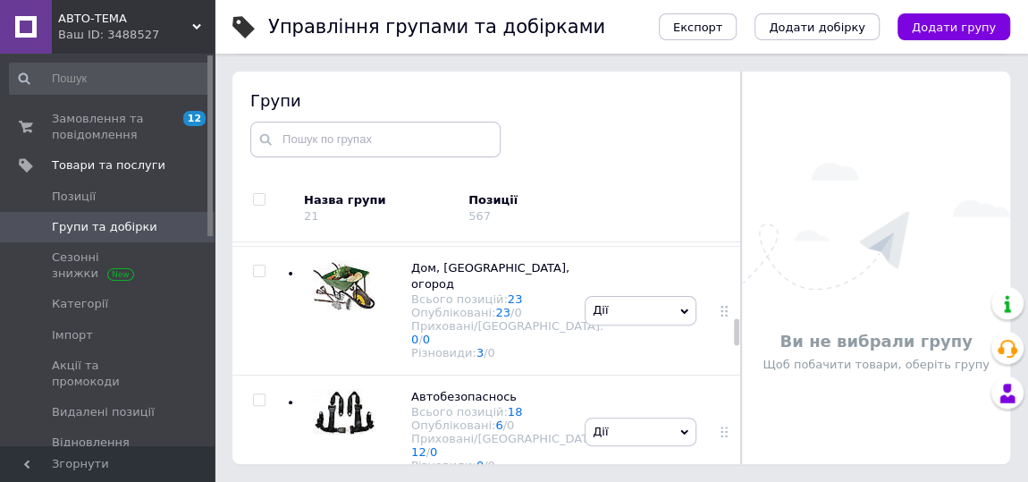
scroll to position [813, 0]
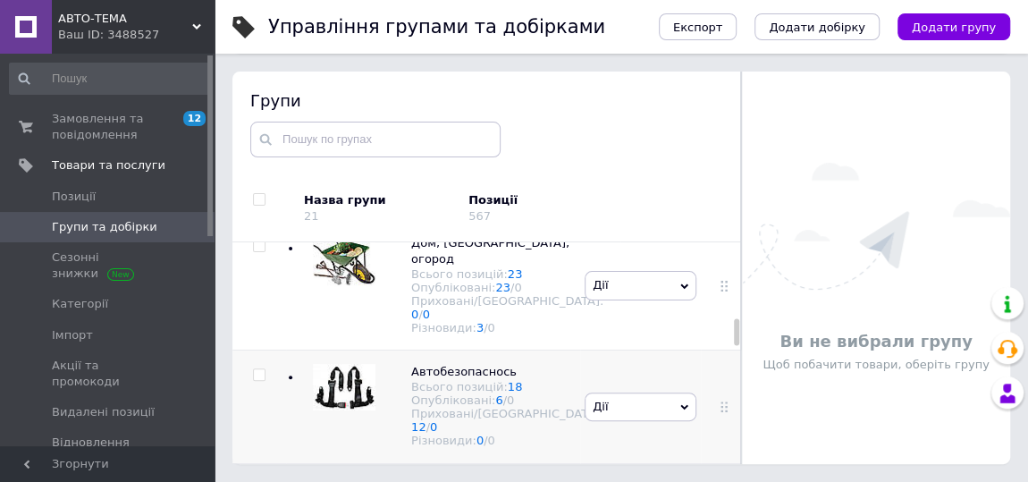
click at [348, 364] on img at bounding box center [344, 387] width 63 height 46
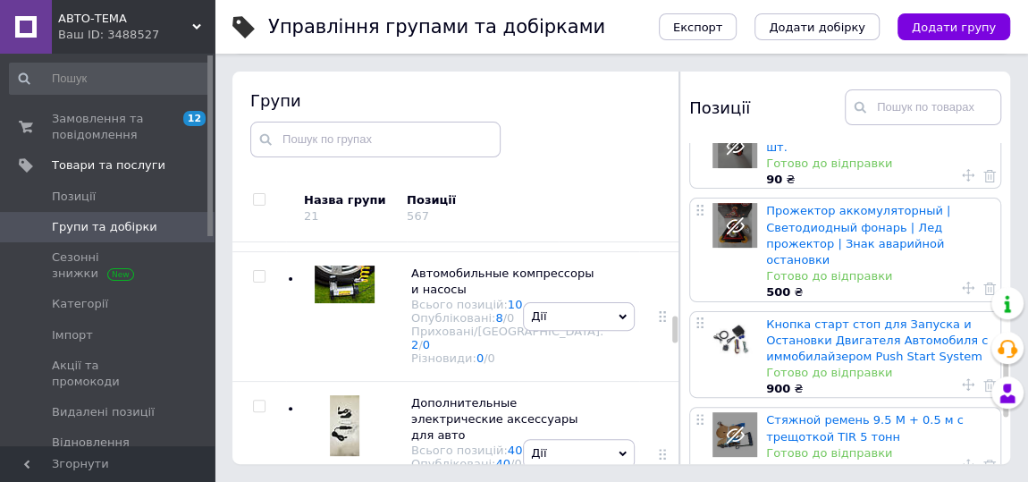
scroll to position [975, 0]
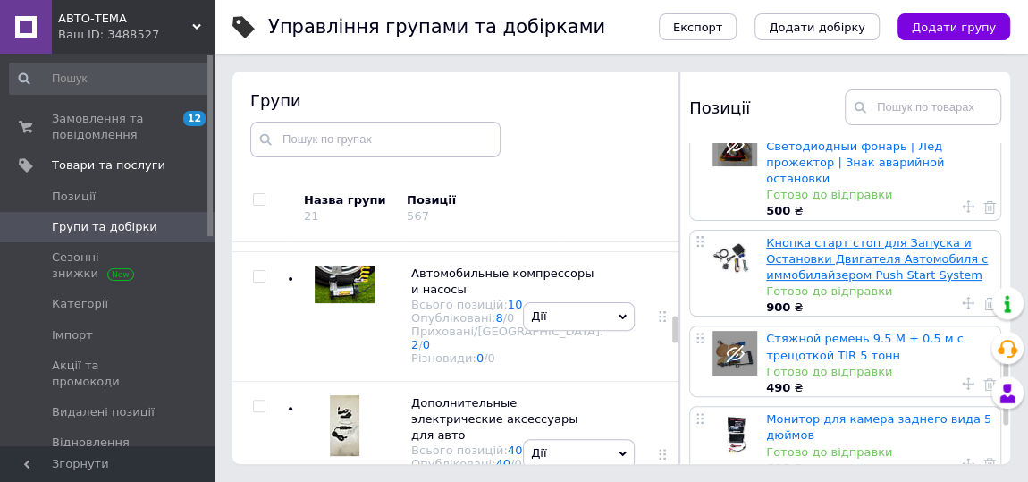
click at [836, 236] on link "Кнопка старт стоп для Запуска и Остановки Двигателя Автомобиля с иммобилайзером…" at bounding box center [877, 259] width 222 height 46
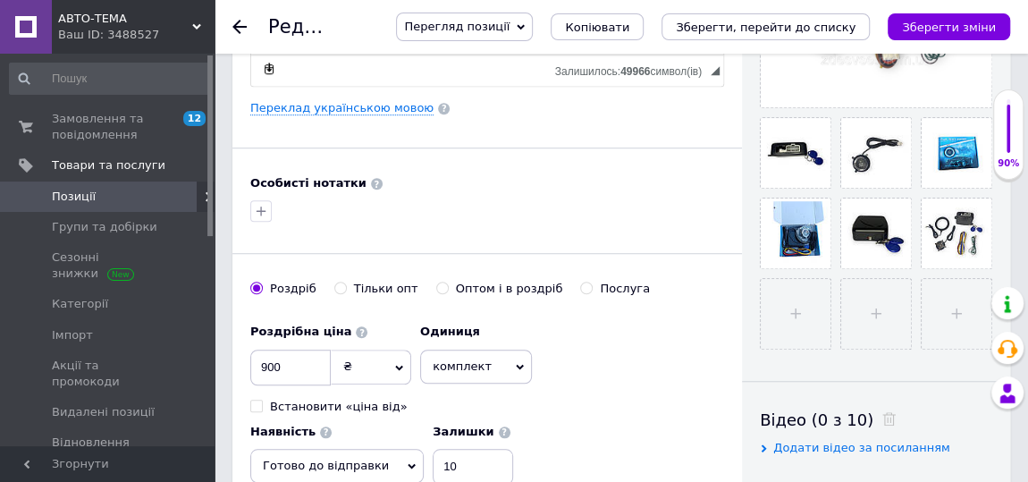
scroll to position [650, 0]
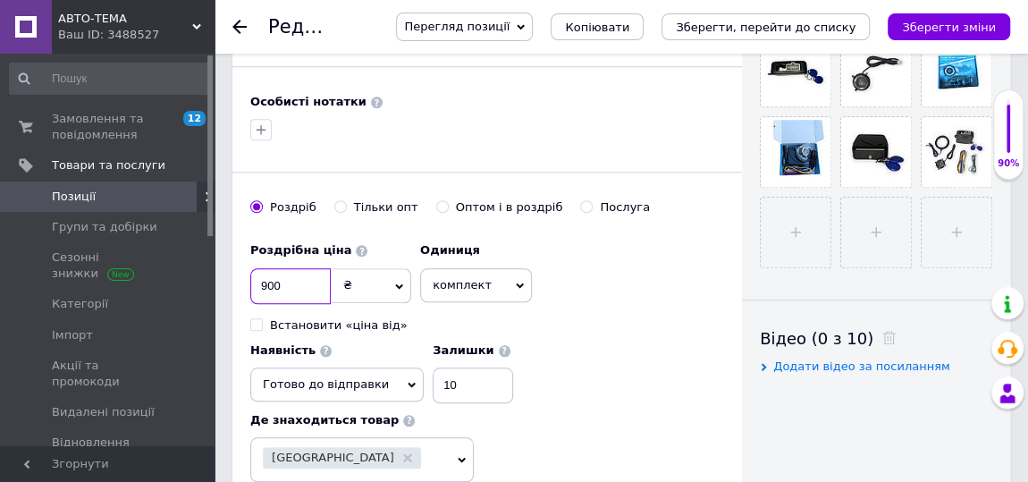
click at [295, 275] on input "900" at bounding box center [290, 286] width 80 height 36
type input "9"
type input "800"
click at [936, 23] on icon "Зберегти зміни" at bounding box center [949, 27] width 94 height 13
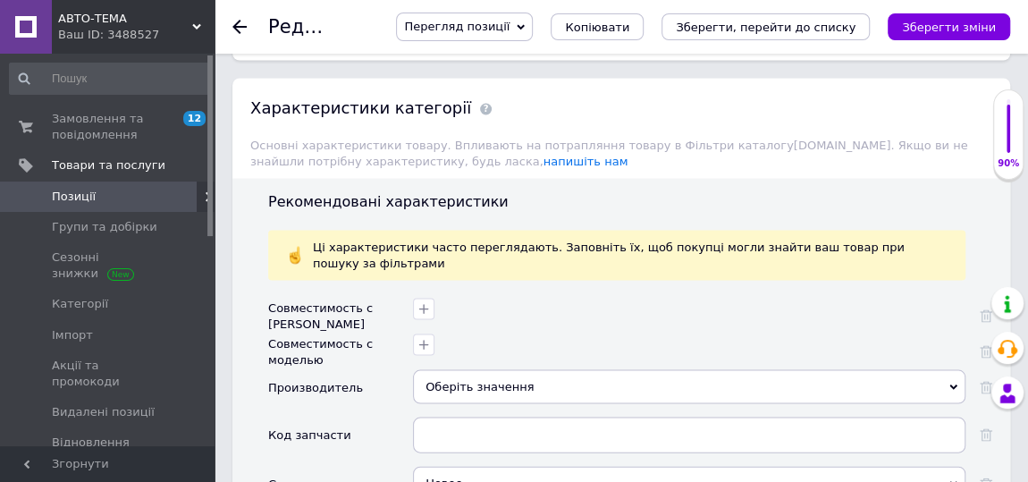
scroll to position [1707, 0]
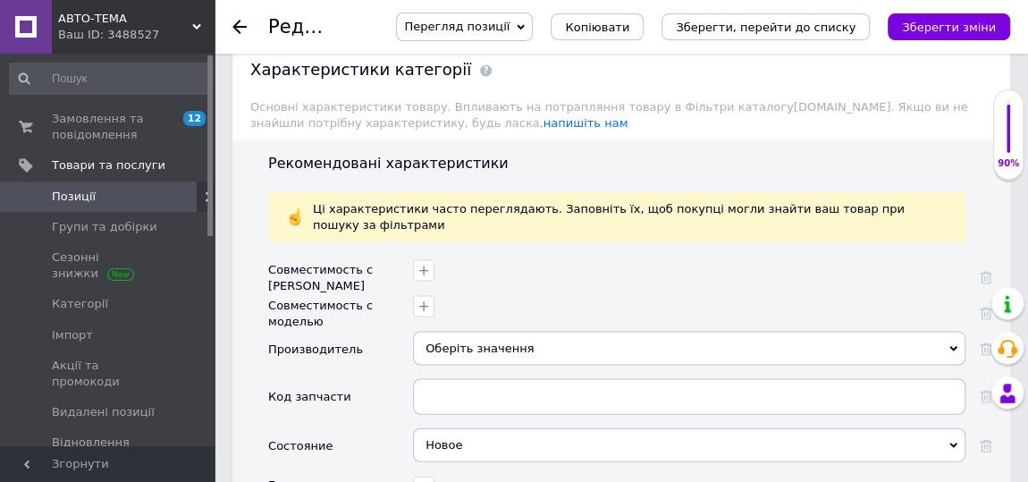
click at [597, 332] on div "Оберіть значення" at bounding box center [689, 349] width 553 height 34
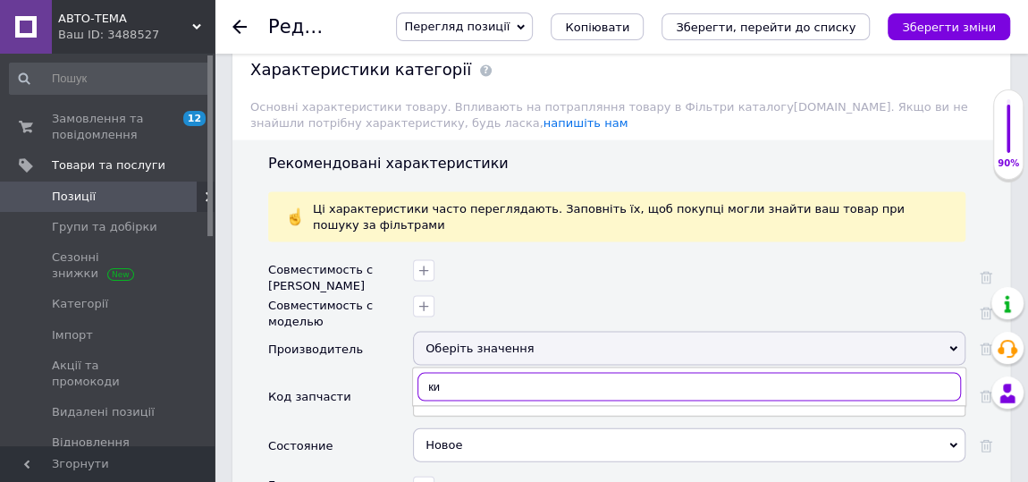
type input "кит"
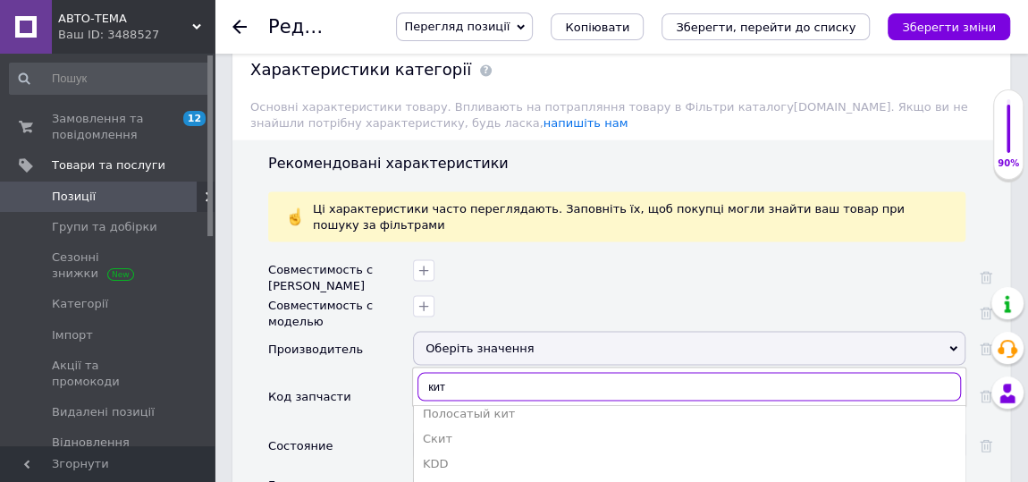
scroll to position [406, 0]
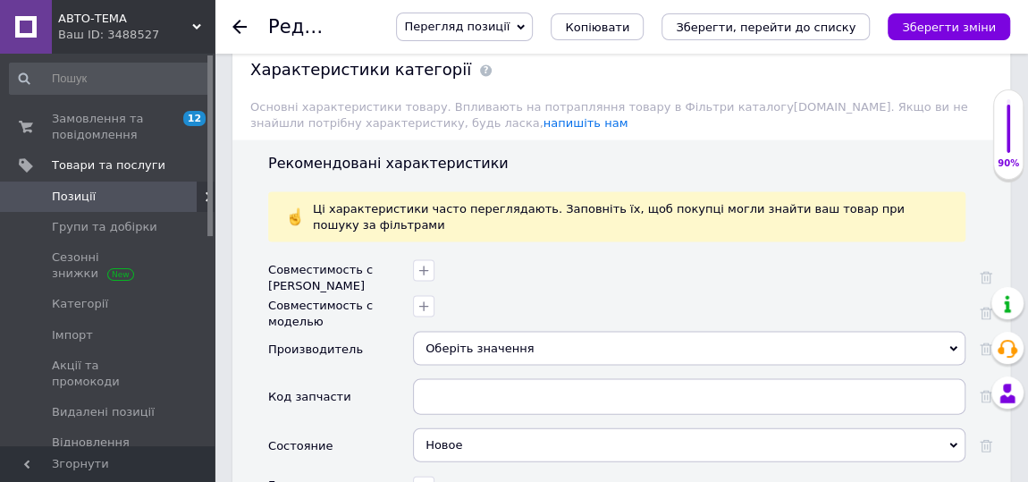
click at [681, 260] on div at bounding box center [689, 278] width 553 height 36
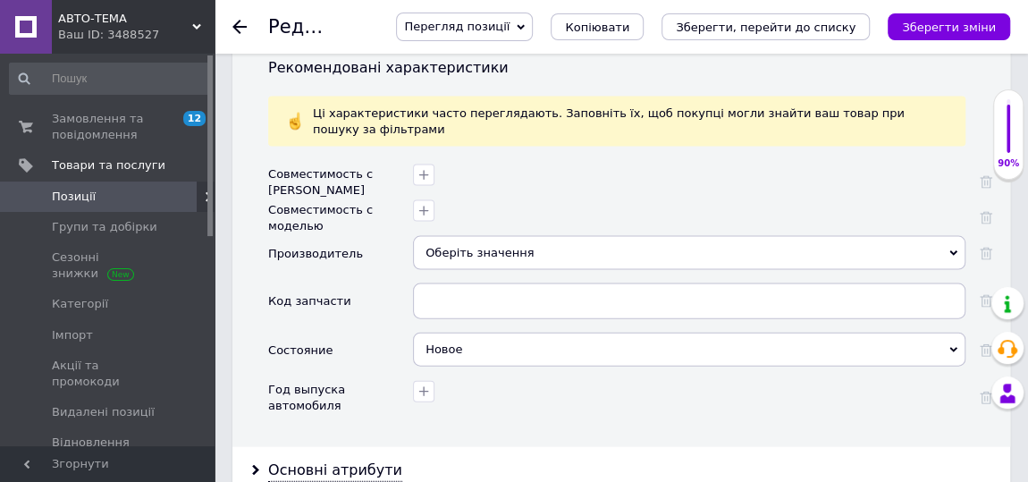
scroll to position [1707, 0]
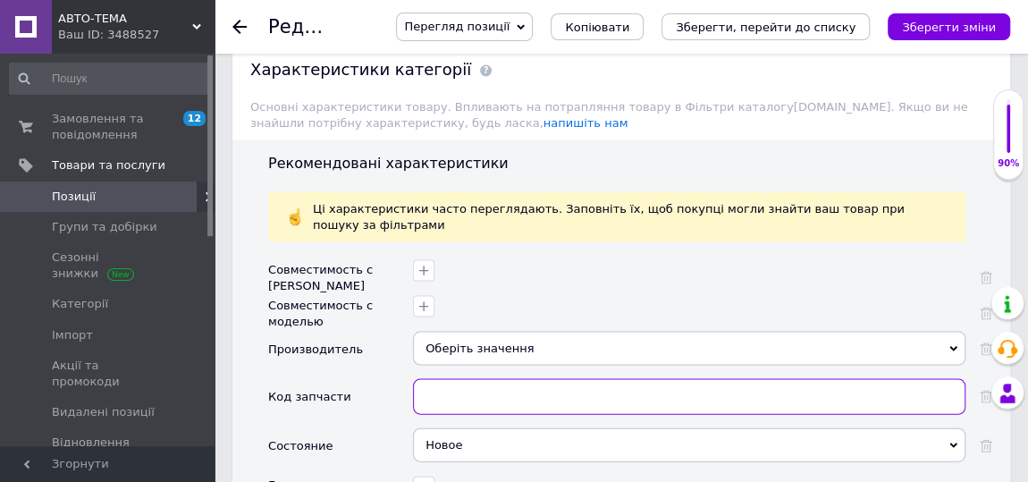
click at [526, 379] on input "text" at bounding box center [689, 397] width 553 height 36
type input "q"
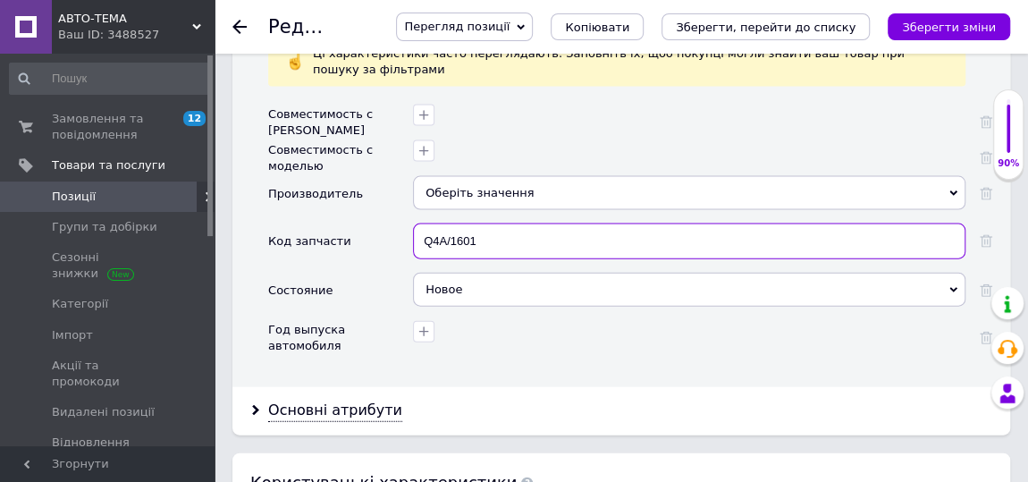
scroll to position [1869, 0]
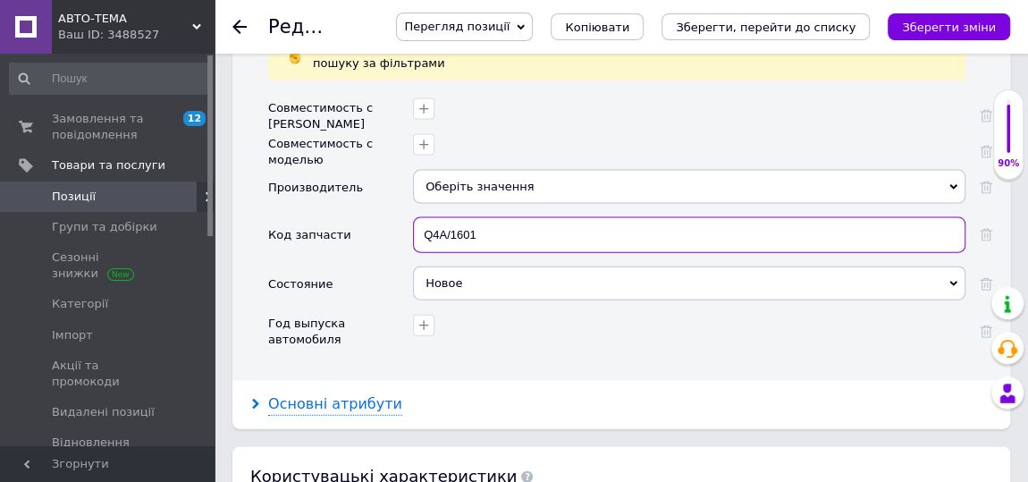
type input "Q4A/1601"
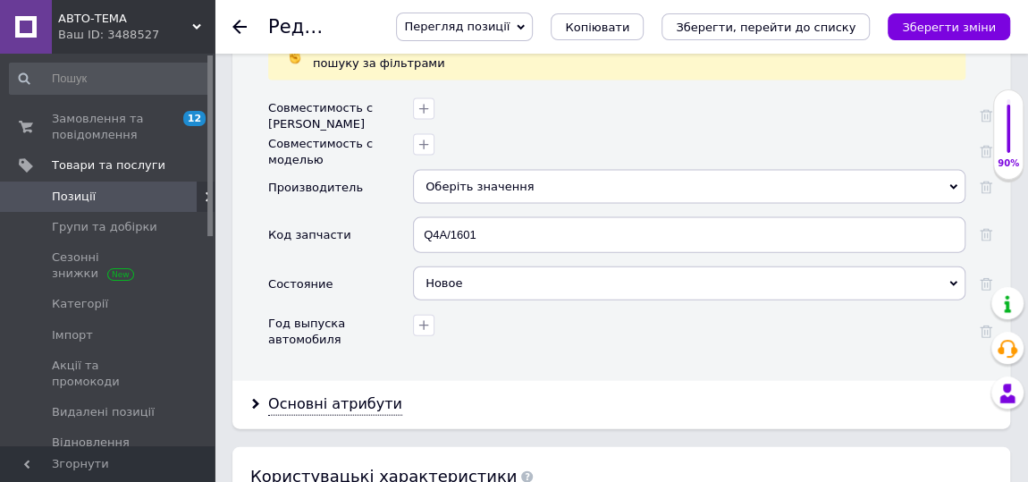
click at [287, 381] on div "Основні атрибути" at bounding box center [621, 404] width 778 height 47
click at [337, 394] on div "Основні атрибути" at bounding box center [335, 404] width 134 height 21
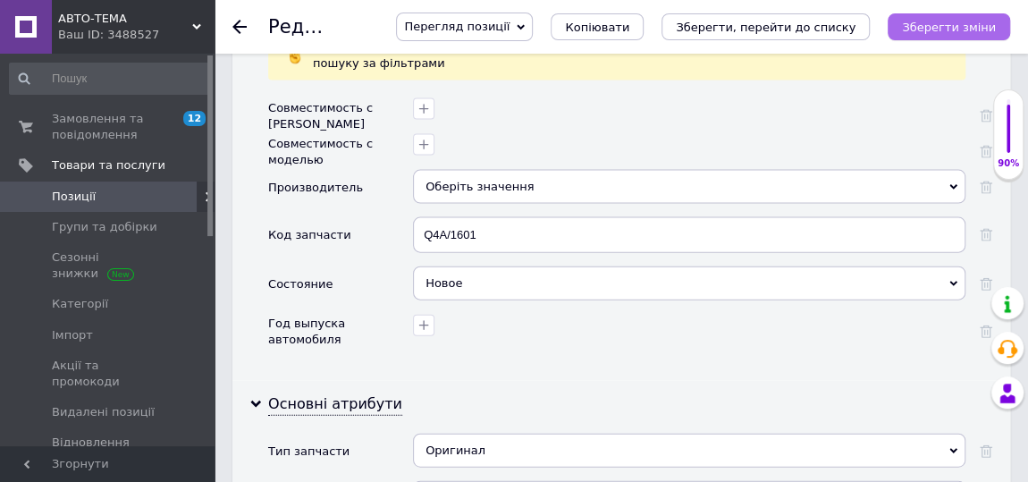
click at [967, 29] on icon "Зберегти зміни" at bounding box center [949, 27] width 94 height 13
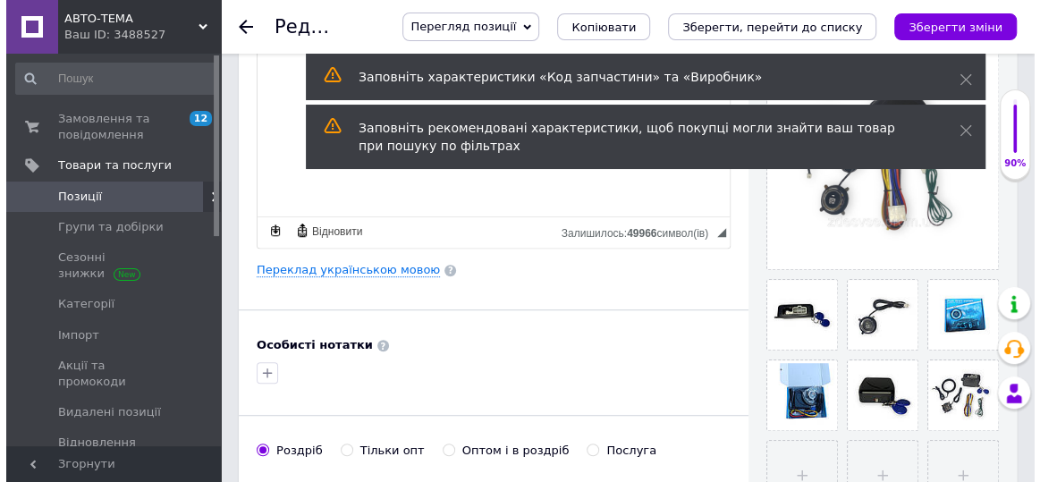
scroll to position [487, 0]
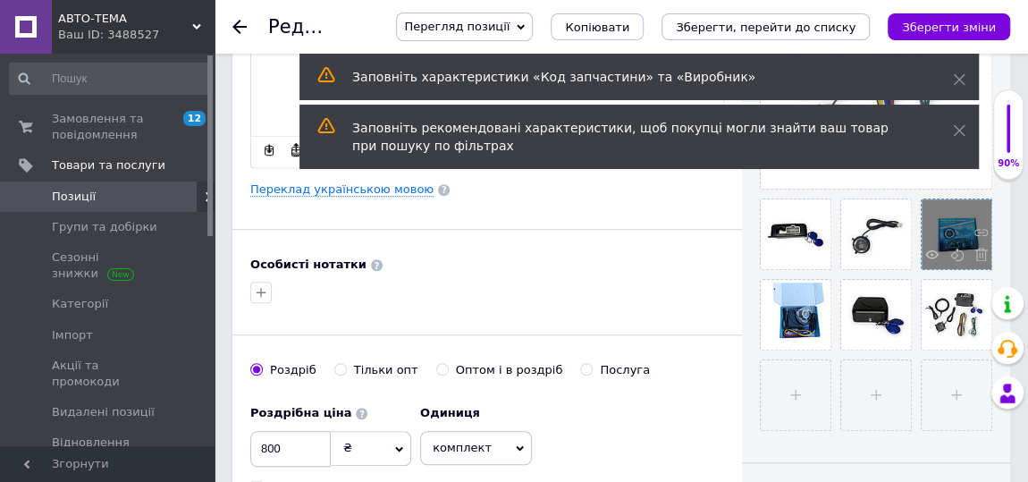
click at [951, 232] on div at bounding box center [957, 234] width 70 height 70
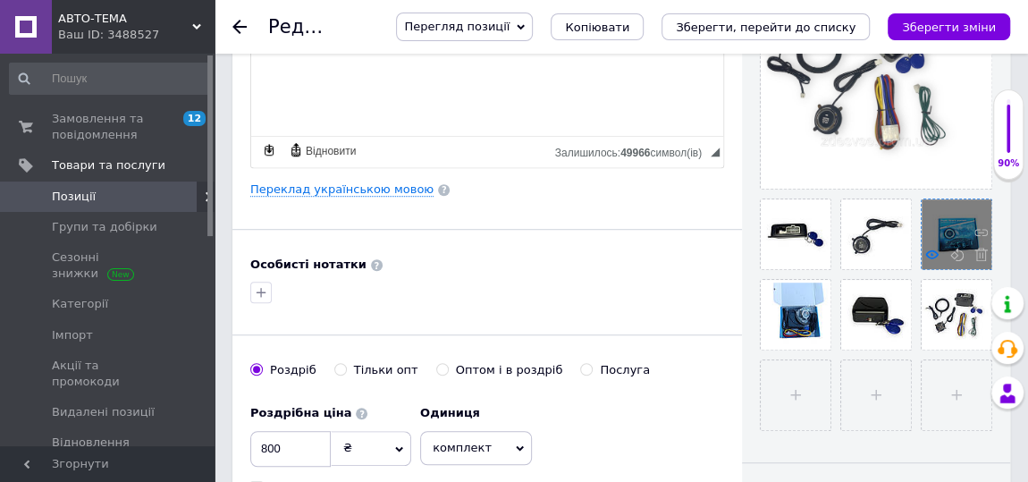
click at [933, 249] on use at bounding box center [931, 253] width 13 height 9
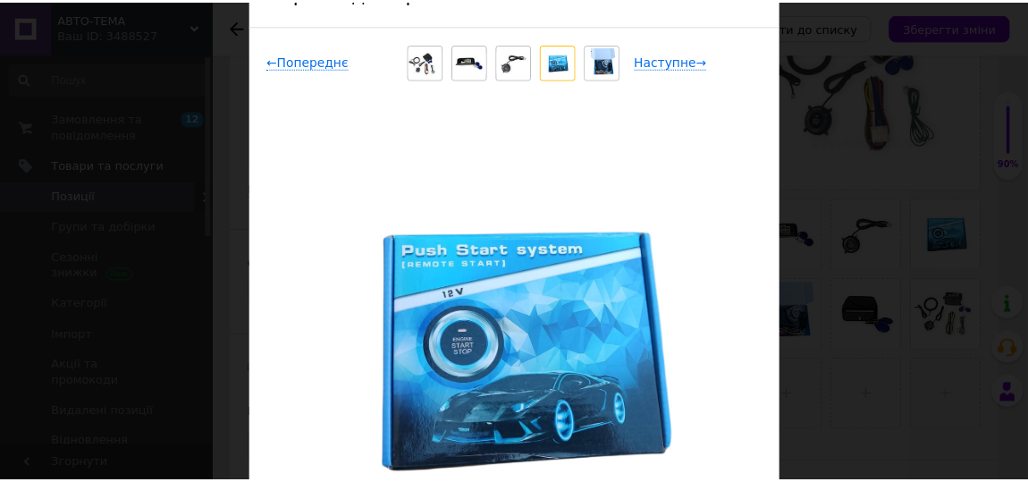
scroll to position [0, 0]
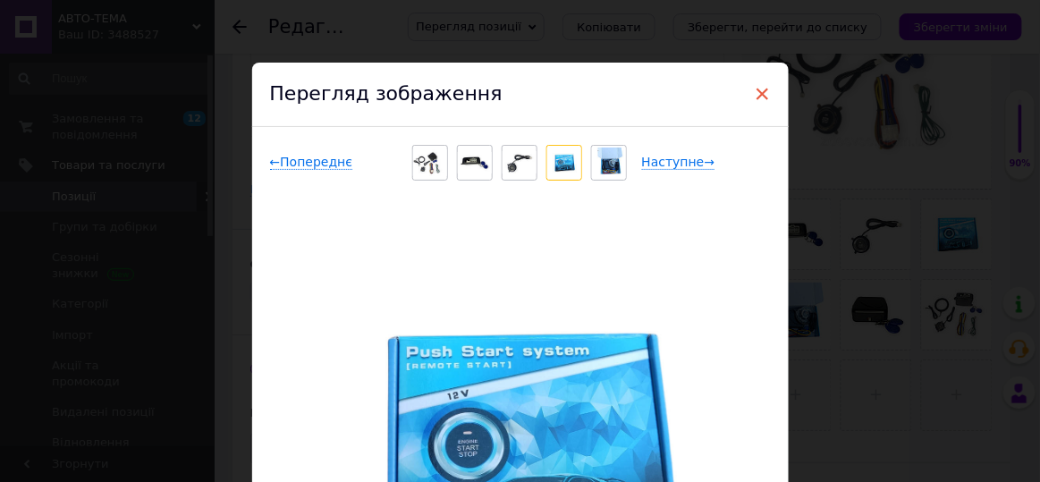
click at [755, 95] on span "×" at bounding box center [763, 94] width 16 height 30
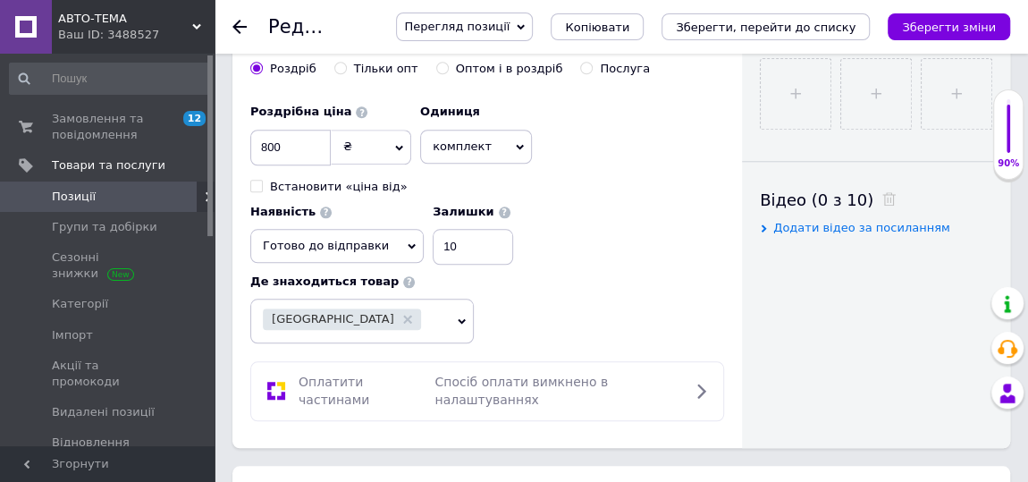
scroll to position [893, 0]
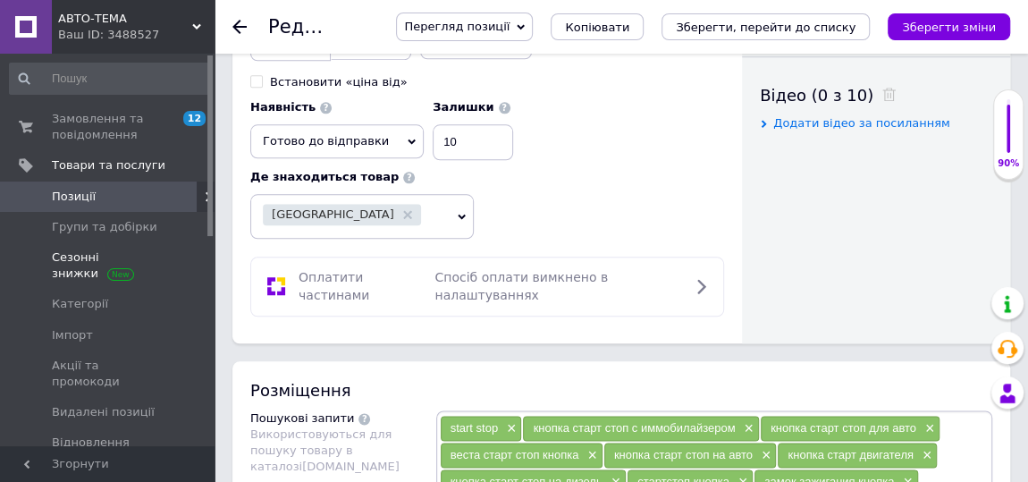
click at [108, 250] on span "Сезонні знижки" at bounding box center [109, 265] width 114 height 32
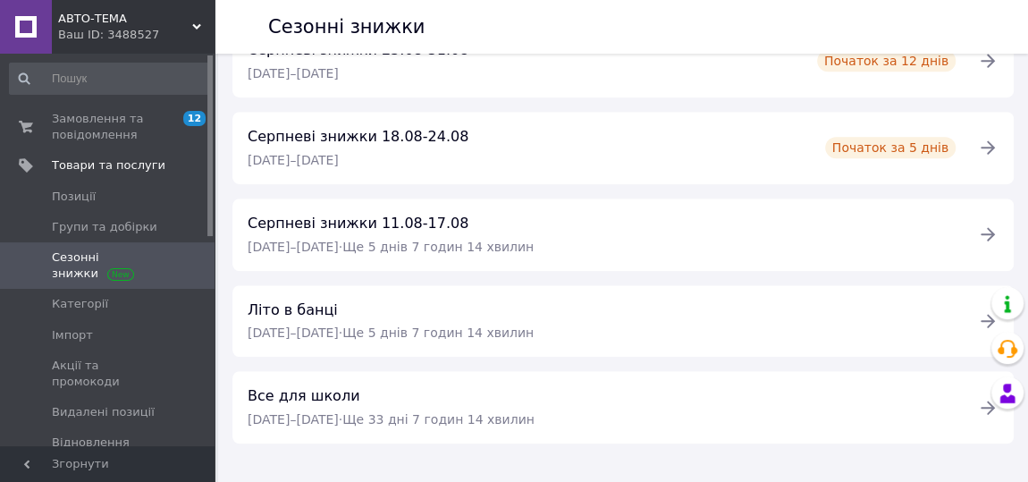
scroll to position [493, 0]
click at [985, 313] on icon at bounding box center [988, 319] width 14 height 13
